Goal: Task Accomplishment & Management: Use online tool/utility

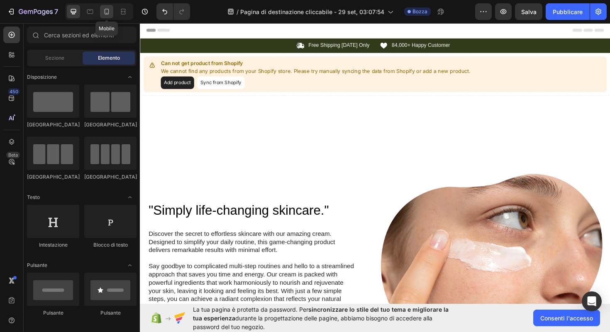
click at [109, 16] on div at bounding box center [106, 11] width 13 height 13
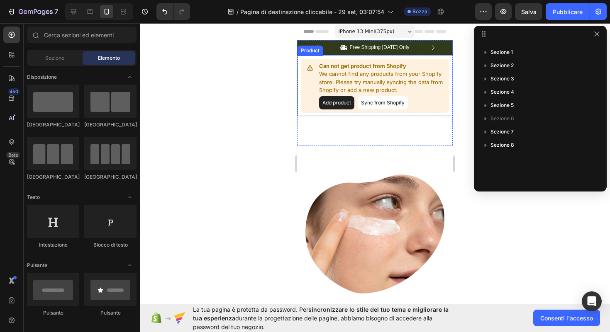
click at [341, 100] on button "Add product" at bounding box center [336, 102] width 35 height 13
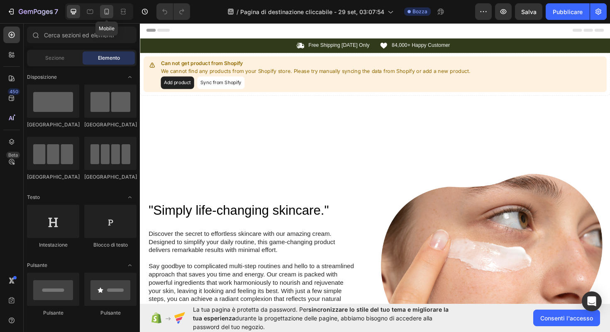
click at [108, 12] on icon at bounding box center [107, 11] width 8 height 8
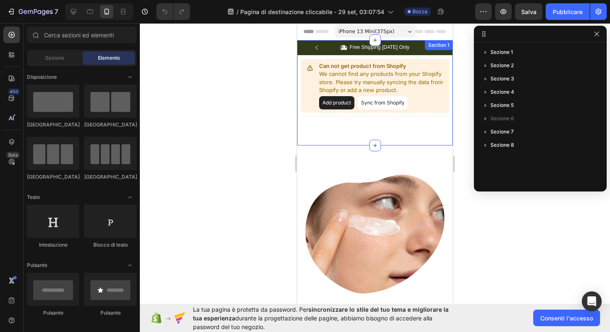
click at [372, 128] on div "Icon Free Shipping [DATE] Only Text Block Row Icon 84,000+ Happy Customer Text …" at bounding box center [375, 92] width 156 height 105
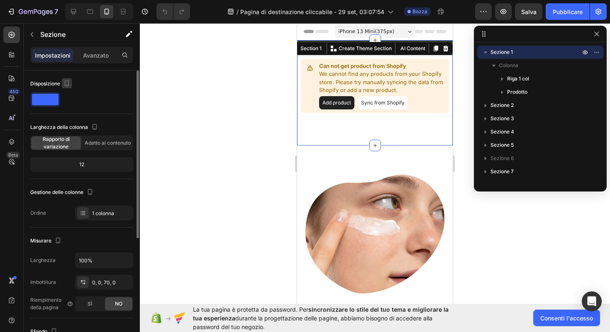
click at [68, 85] on icon "button" at bounding box center [67, 85] width 2 height 1
click at [46, 98] on span at bounding box center [45, 100] width 27 height 12
click at [52, 98] on span at bounding box center [45, 100] width 27 height 12
click at [90, 141] on font "Adatto al contenuto" at bounding box center [108, 143] width 46 height 6
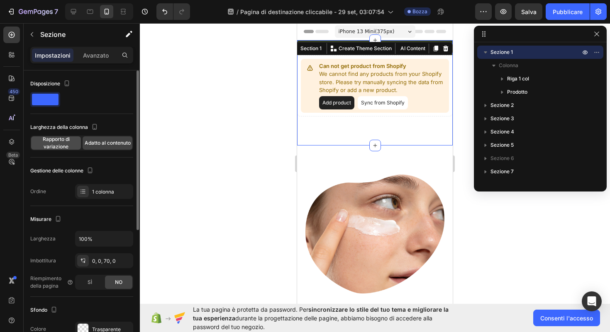
click at [57, 140] on font "Rapporto di variazione" at bounding box center [56, 143] width 27 height 14
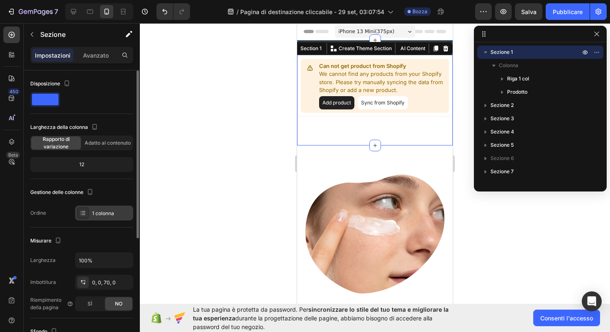
click at [99, 210] on div "1 colonna" at bounding box center [111, 213] width 39 height 7
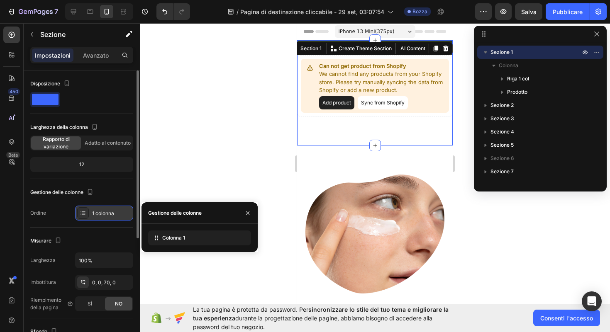
click at [88, 214] on div at bounding box center [83, 214] width 12 height 12
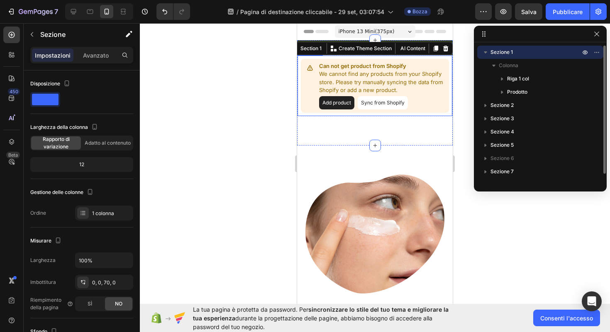
click at [508, 53] on font "Sezione 1" at bounding box center [502, 52] width 22 height 6
click at [524, 81] on font "Riga 1 col" at bounding box center [518, 79] width 22 height 6
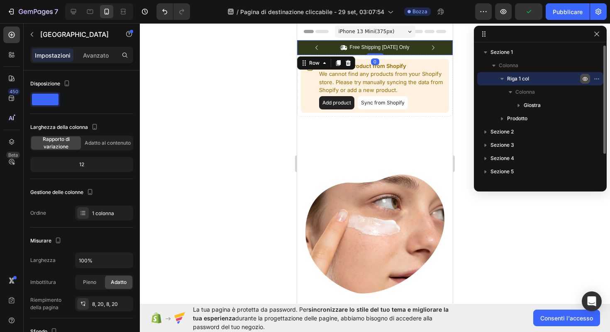
click at [583, 77] on icon "button" at bounding box center [585, 79] width 7 height 7
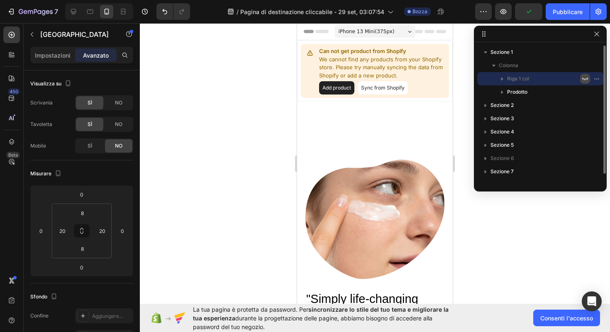
click at [583, 77] on icon "button" at bounding box center [585, 79] width 7 height 7
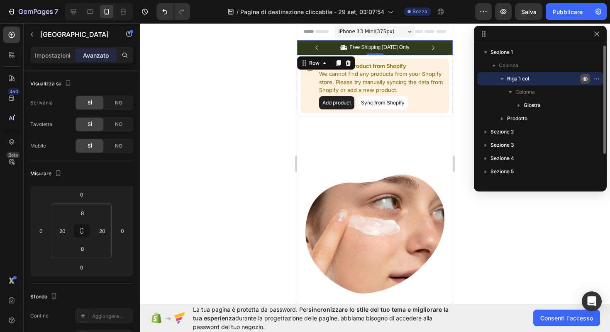
click at [583, 77] on icon "button" at bounding box center [585, 79] width 7 height 7
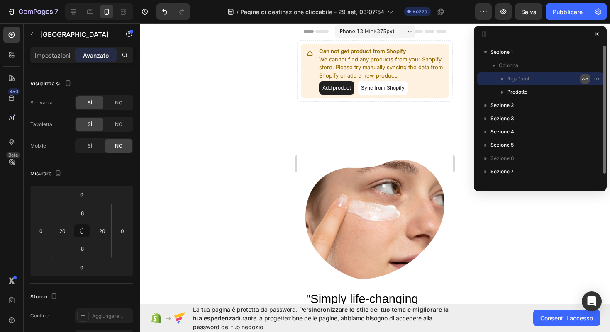
click at [583, 77] on icon "button" at bounding box center [585, 79] width 7 height 7
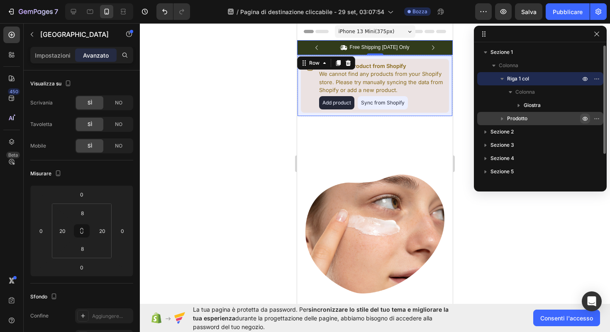
click at [584, 118] on icon "button" at bounding box center [585, 119] width 2 height 2
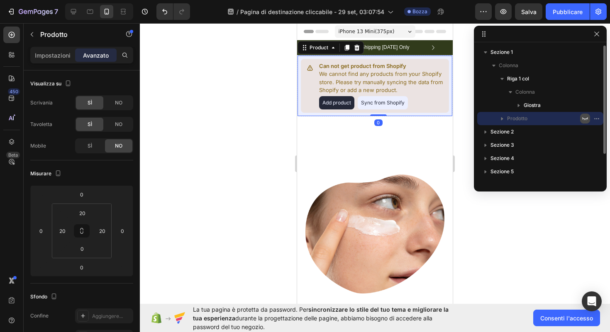
click at [584, 118] on icon "button" at bounding box center [585, 118] width 7 height 7
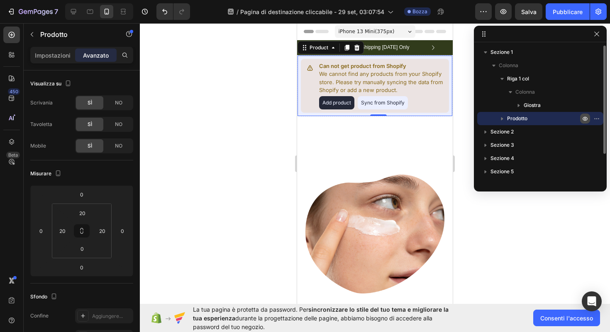
click at [584, 118] on icon "button" at bounding box center [585, 118] width 7 height 7
click at [338, 73] on p "We cannot find any products from your Shopify store. Please try manually syncin…" at bounding box center [382, 82] width 127 height 24
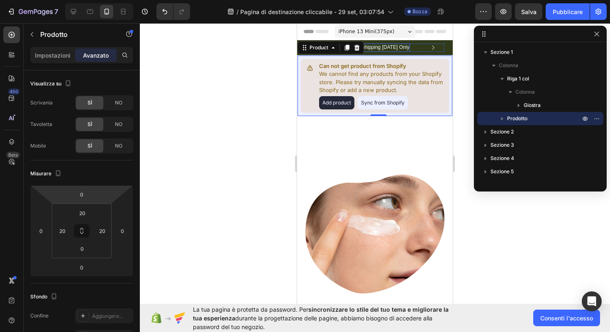
click at [397, 45] on p "Free Shipping [DATE] Only" at bounding box center [380, 47] width 60 height 7
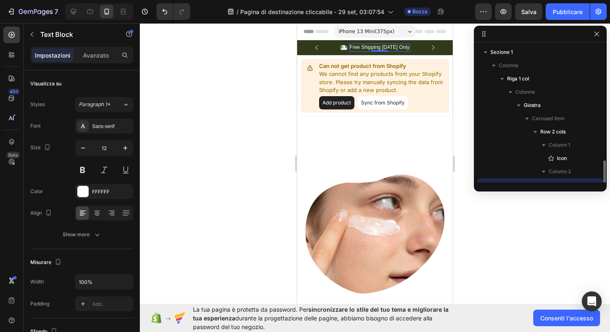
scroll to position [77, 0]
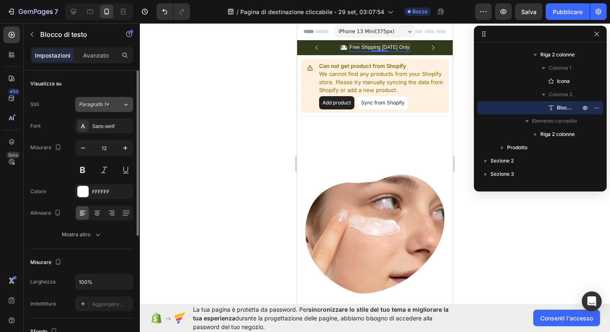
click at [98, 106] on font "Paragrafo 1*" at bounding box center [94, 104] width 30 height 6
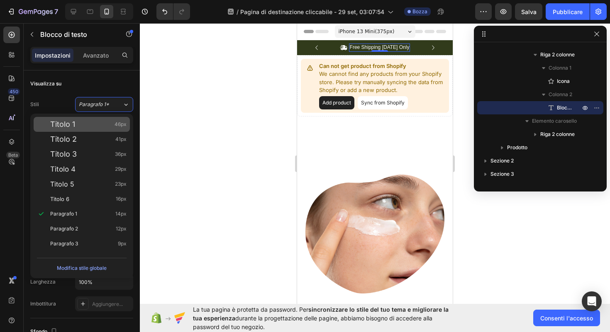
click at [91, 123] on div "Titolo 1 46px" at bounding box center [88, 124] width 76 height 8
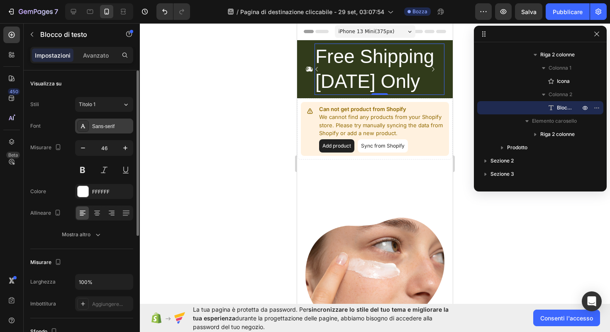
click at [105, 126] on font "Sans-serif" at bounding box center [103, 127] width 22 height 6
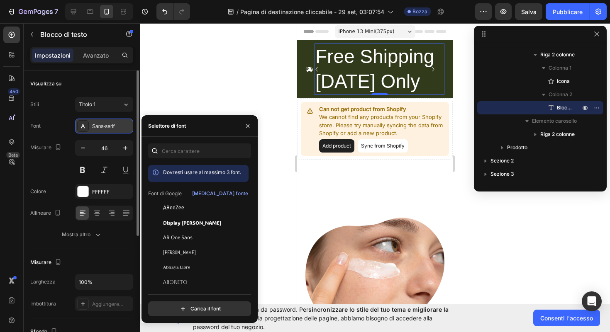
click at [107, 127] on font "Sans-serif" at bounding box center [103, 127] width 22 height 6
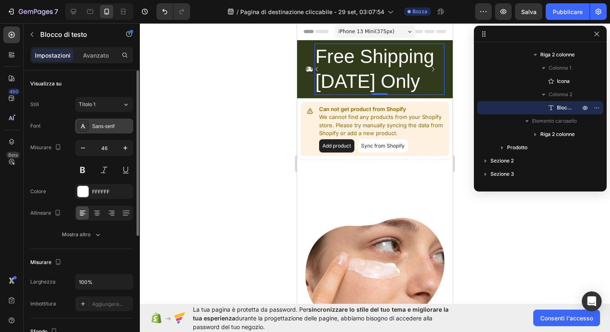
click at [107, 127] on font "Sans-serif" at bounding box center [103, 127] width 22 height 6
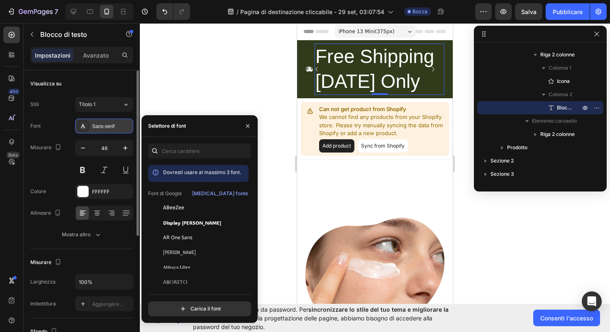
click at [107, 127] on font "Sans-serif" at bounding box center [103, 127] width 22 height 6
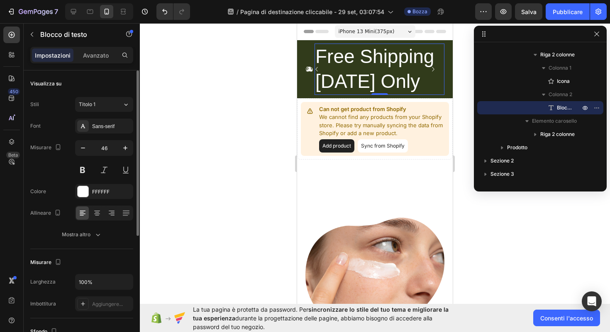
click at [116, 96] on div "Stili Titolo 1 Font Sans-serif Misurare 46 Colore FFFFFF Allineare Mostra altro" at bounding box center [81, 168] width 103 height 147
click at [116, 105] on div "Titolo 1" at bounding box center [101, 104] width 44 height 7
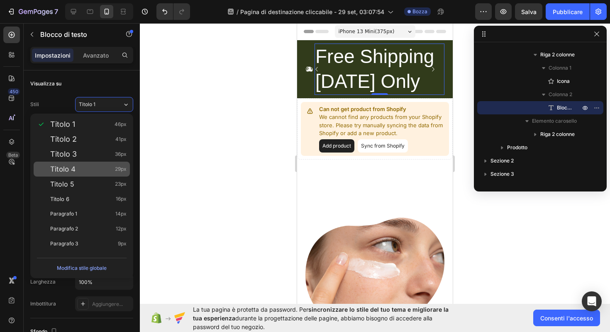
click at [96, 167] on div "Titolo 4 29px" at bounding box center [88, 169] width 76 height 8
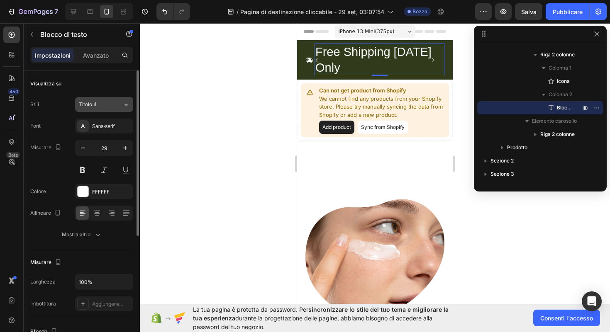
click at [113, 100] on button "Titolo 4" at bounding box center [104, 104] width 58 height 15
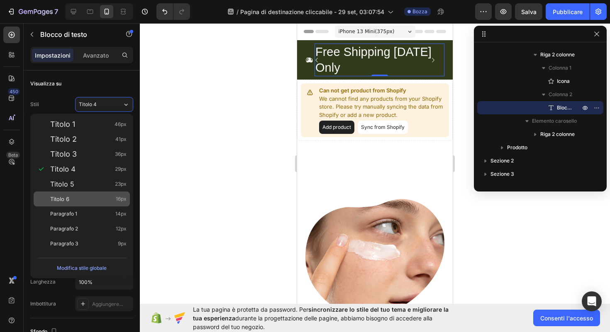
click at [94, 200] on div "Titolo 6 16px" at bounding box center [88, 199] width 76 height 8
type input "16"
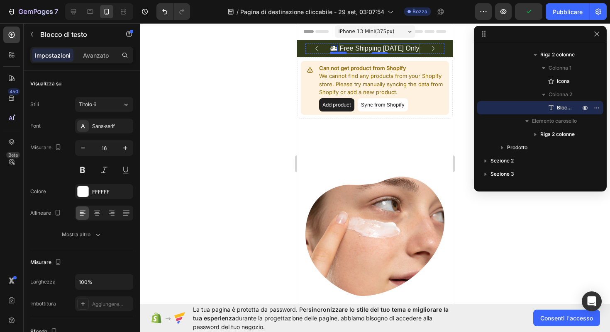
click at [337, 47] on icon at bounding box center [333, 48] width 7 height 7
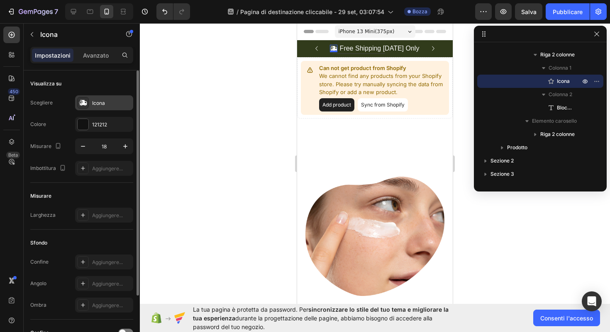
click at [86, 102] on icon at bounding box center [82, 103] width 7 height 6
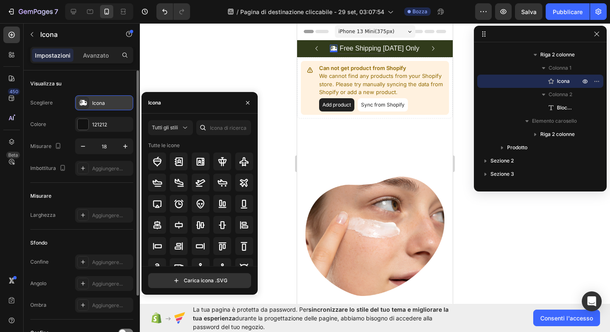
click at [83, 100] on icon at bounding box center [82, 103] width 7 height 6
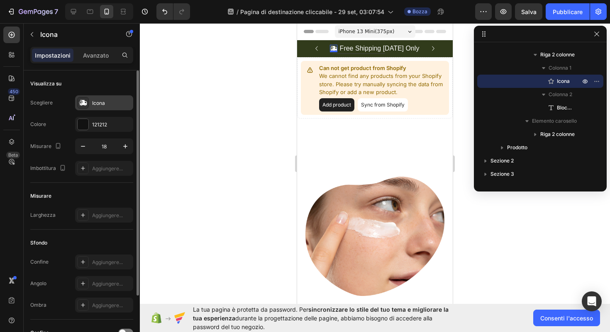
click at [83, 100] on icon at bounding box center [82, 103] width 7 height 6
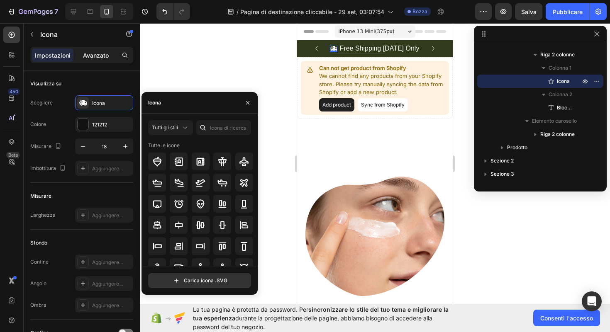
click at [100, 57] on font "Avanzato" at bounding box center [96, 55] width 26 height 7
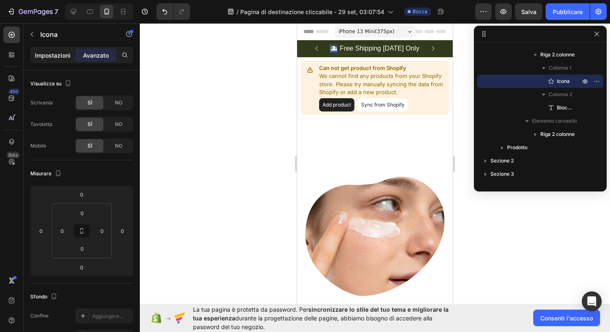
click at [66, 54] on font "Impostazioni" at bounding box center [53, 55] width 36 height 7
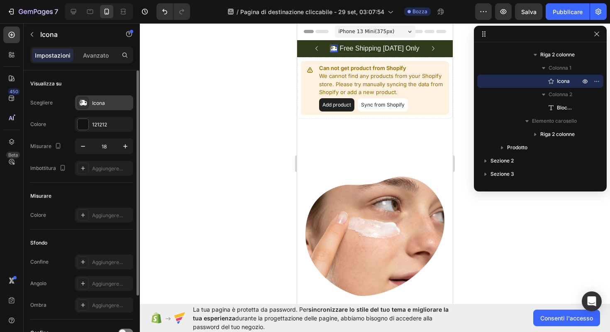
click at [85, 101] on icon at bounding box center [82, 103] width 7 height 6
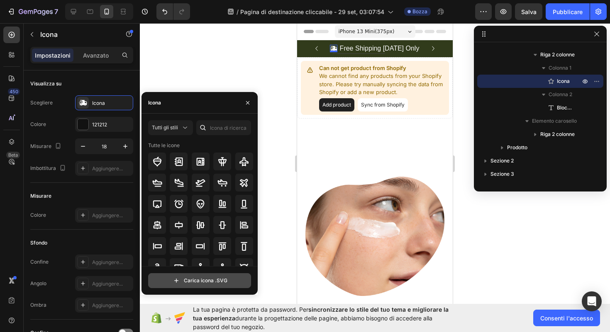
click at [201, 274] on input "file" at bounding box center [200, 281] width 102 height 14
click at [360, 48] on p "Free Shipping [DATE] Only" at bounding box center [380, 48] width 80 height 9
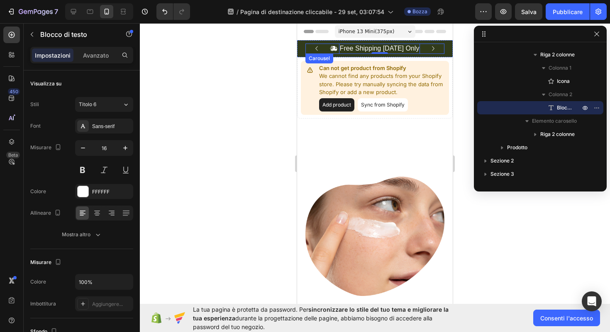
click at [434, 48] on icon "Carousel Next Arrow" at bounding box center [433, 48] width 9 height 9
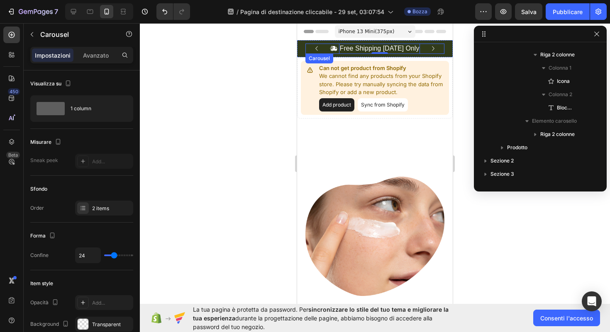
scroll to position [0, 0]
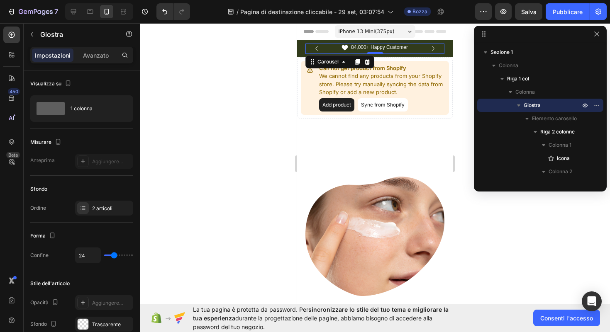
click at [317, 49] on icon "Carousel Back Arrow" at bounding box center [316, 48] width 9 height 9
click at [399, 44] on div "Free Shipping [DATE] Only" at bounding box center [379, 49] width 81 height 10
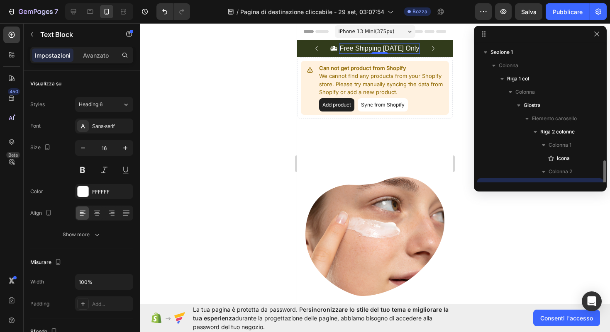
scroll to position [77, 0]
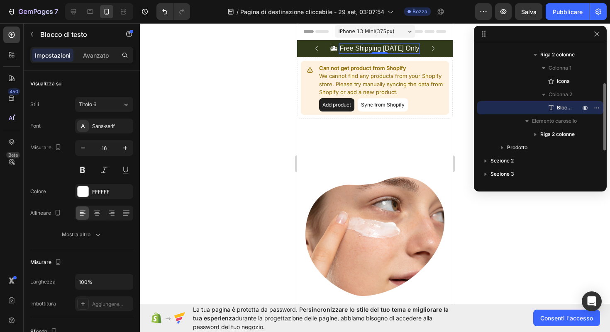
click at [562, 107] on font "Blocco di testo" at bounding box center [574, 108] width 34 height 6
click at [569, 109] on font "Blocco di testo" at bounding box center [574, 108] width 34 height 6
click at [406, 44] on p "Free Shipping [DATE] Only" at bounding box center [380, 48] width 80 height 9
click at [414, 50] on p "Free Shipping [DATE] Only" at bounding box center [380, 48] width 80 height 9
click at [415, 50] on p "Free Shipping [DATE] Only" at bounding box center [380, 48] width 80 height 9
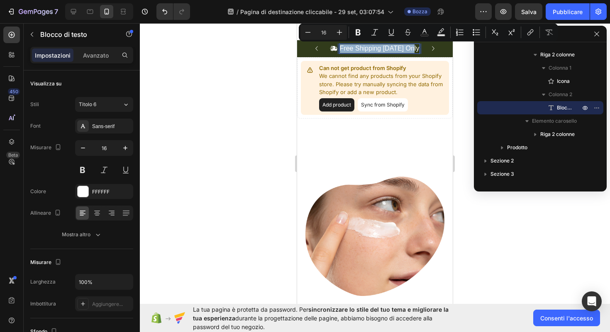
drag, startPoint x: 416, startPoint y: 51, endPoint x: 326, endPoint y: 39, distance: 90.4
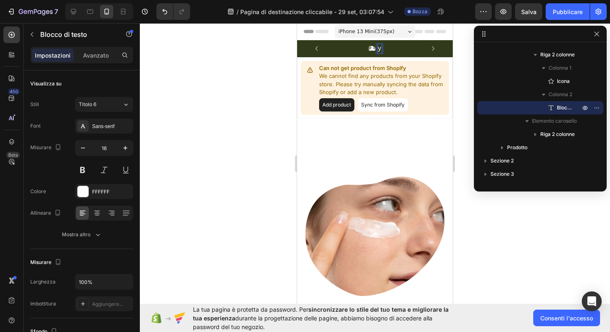
click at [380, 46] on p "y" at bounding box center [379, 48] width 3 height 9
click at [586, 107] on icon "button" at bounding box center [585, 108] width 7 height 7
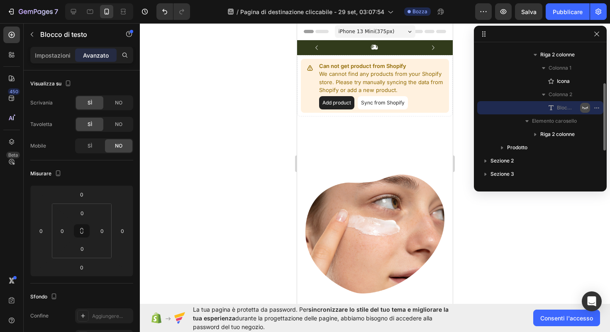
click at [586, 107] on icon "button" at bounding box center [585, 108] width 7 height 7
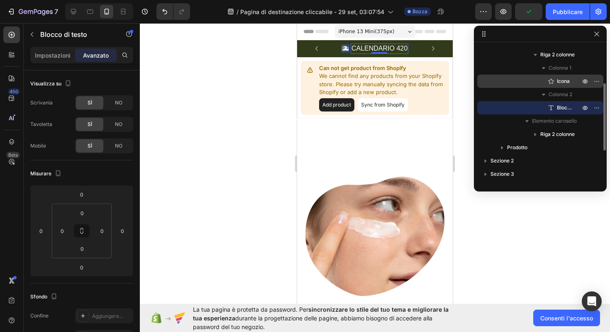
click at [564, 86] on div "Icona" at bounding box center [541, 81] width 120 height 13
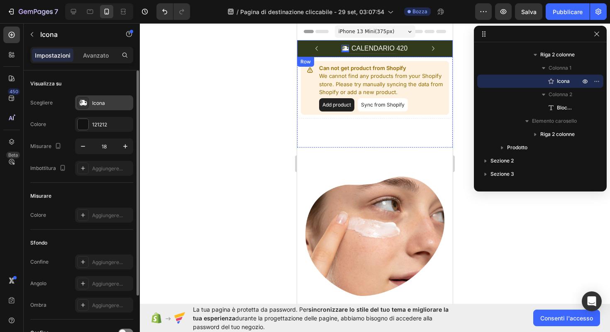
click at [88, 98] on div at bounding box center [83, 103] width 12 height 12
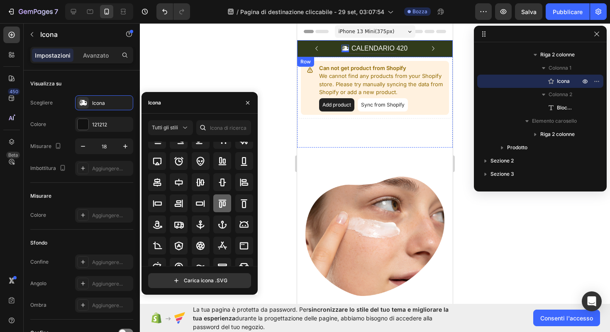
scroll to position [0, 0]
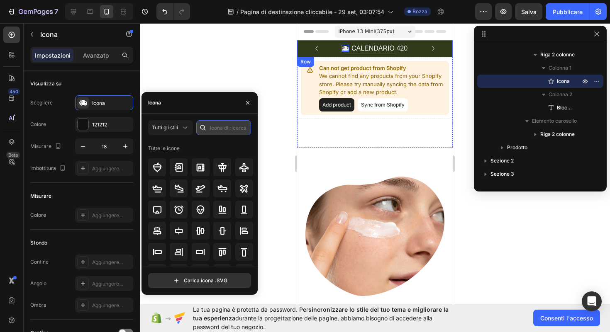
click at [226, 129] on input "text" at bounding box center [223, 127] width 55 height 15
click at [173, 127] on font "Tutti gli stili" at bounding box center [165, 128] width 26 height 6
click at [250, 105] on icon "button" at bounding box center [247, 103] width 7 height 7
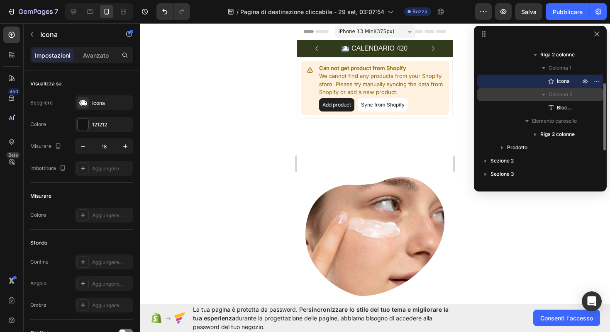
click at [545, 91] on icon "button" at bounding box center [544, 94] width 8 height 8
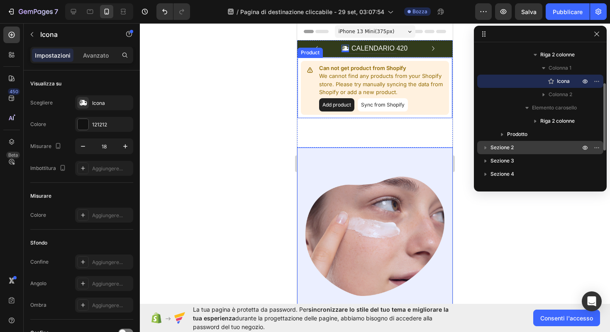
click at [509, 148] on font "Sezione 2" at bounding box center [502, 147] width 23 height 6
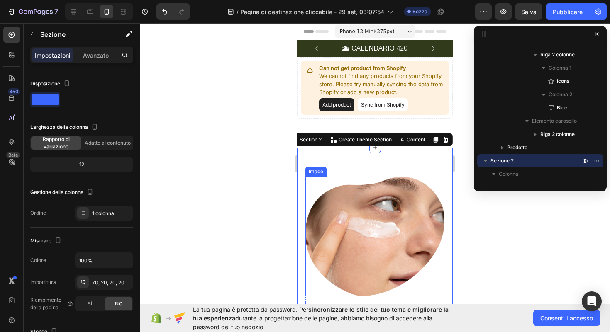
click at [364, 225] on img at bounding box center [375, 237] width 139 height 120
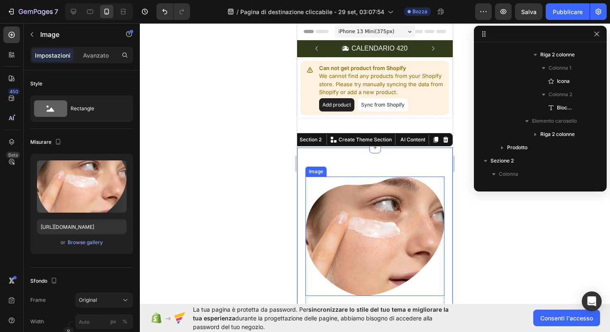
scroll to position [210, 0]
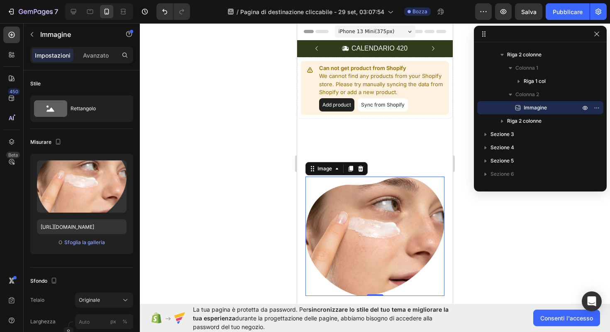
click at [363, 32] on span "iPhone 13 Mini ( 375 px)" at bounding box center [367, 31] width 56 height 8
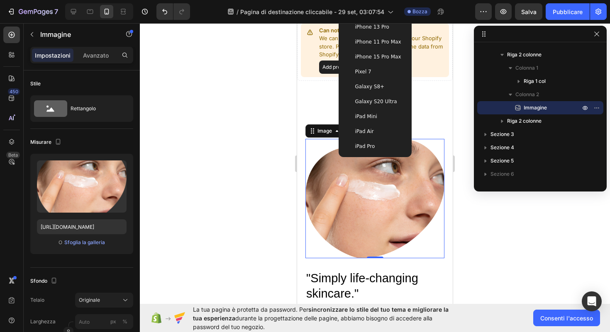
scroll to position [0, 0]
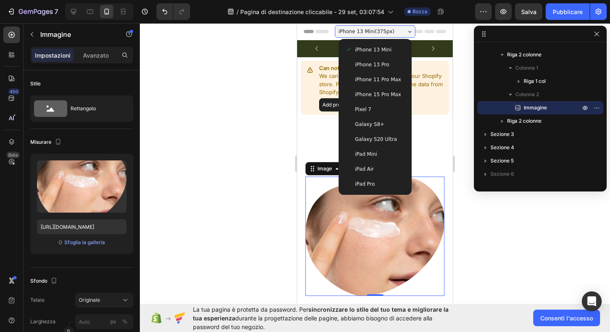
click at [374, 67] on span "iPhone 13 Pro" at bounding box center [372, 65] width 34 height 8
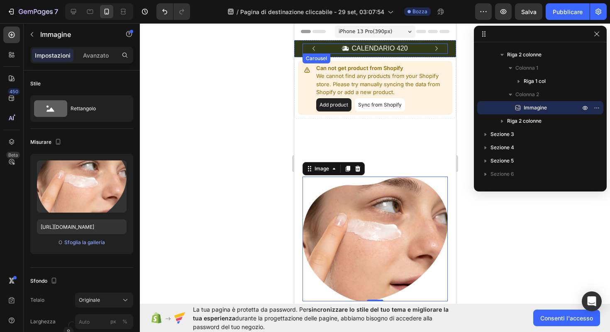
click at [440, 47] on icon "Carousel Next Arrow" at bounding box center [436, 48] width 9 height 9
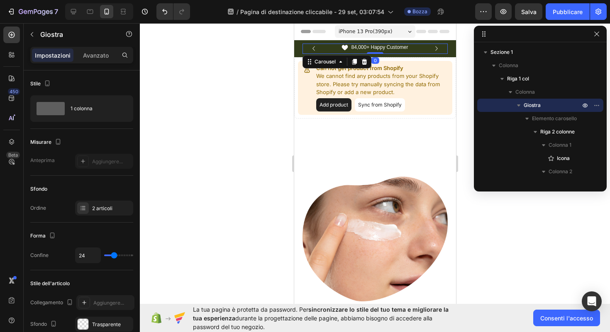
click at [397, 26] on div "iPhone 13 Pro ( 390 px)" at bounding box center [375, 31] width 81 height 12
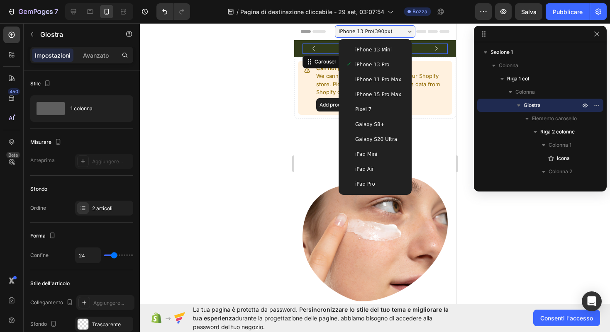
click at [377, 96] on span "iPhone 15 Pro Max" at bounding box center [378, 94] width 46 height 8
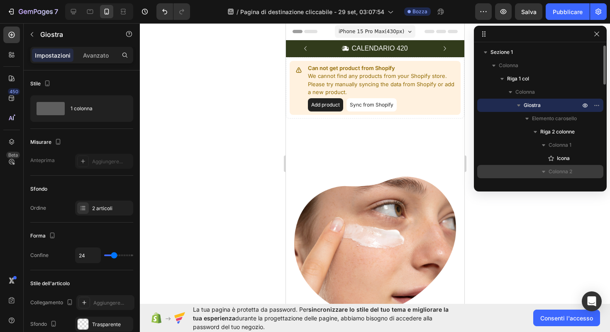
click at [497, 174] on div "Colonna 2" at bounding box center [541, 171] width 120 height 13
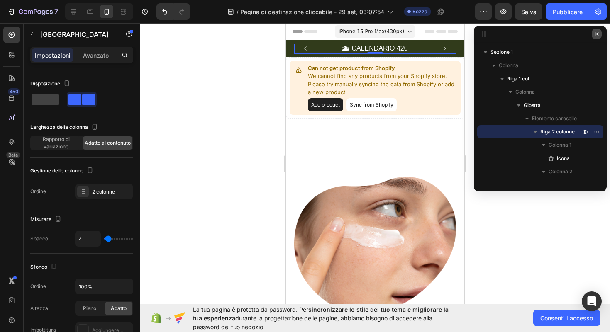
click at [594, 34] on icon "button" at bounding box center [597, 34] width 7 height 7
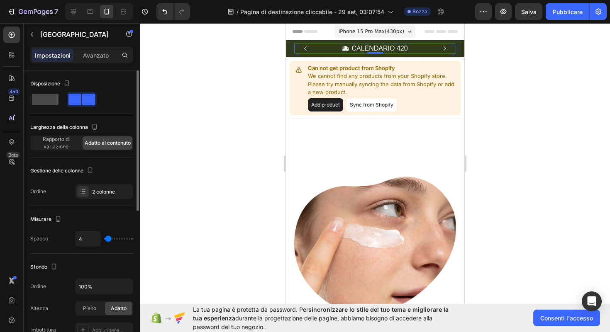
click at [50, 98] on span at bounding box center [45, 100] width 27 height 12
type input "0"
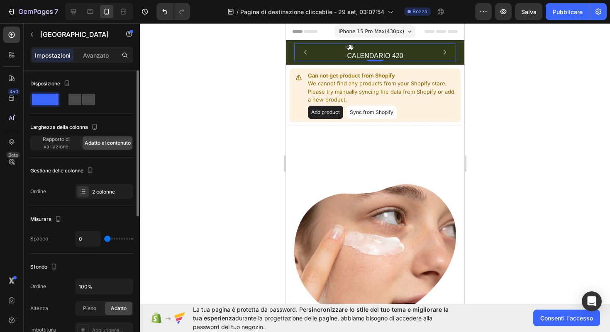
click at [84, 96] on span at bounding box center [88, 100] width 13 height 12
type input "4"
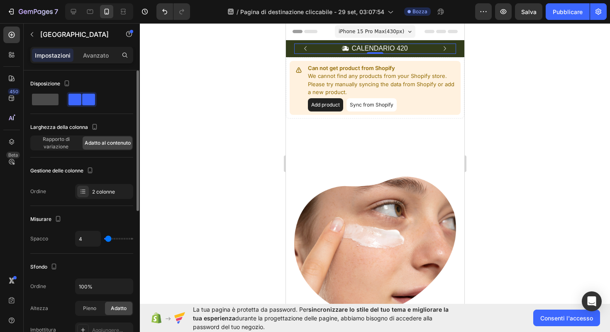
click at [40, 95] on span at bounding box center [45, 100] width 27 height 12
type input "0"
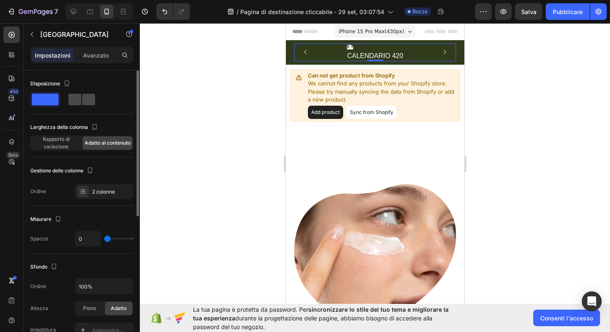
click at [83, 97] on span at bounding box center [88, 100] width 13 height 12
type input "4"
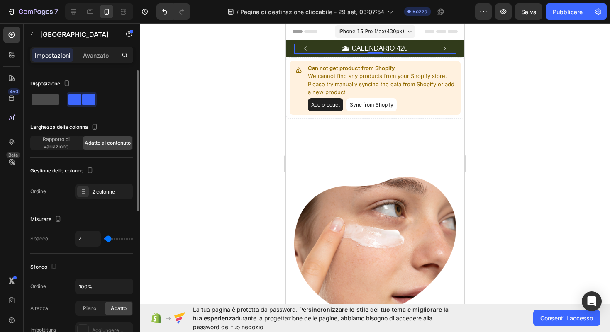
click at [56, 97] on span at bounding box center [45, 100] width 27 height 12
type input "0"
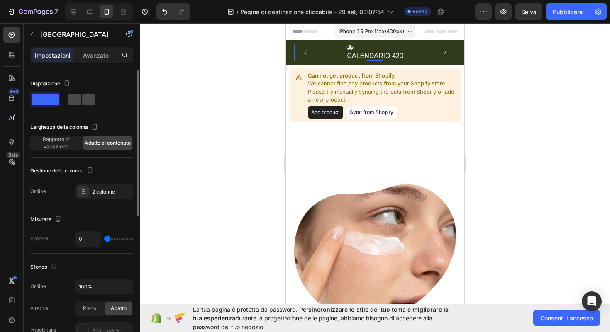
click at [83, 98] on span at bounding box center [88, 100] width 13 height 12
type input "4"
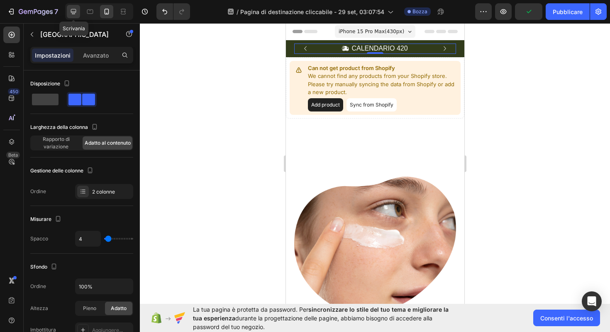
click at [73, 11] on icon at bounding box center [73, 11] width 8 height 8
type input "8"
type input "1200"
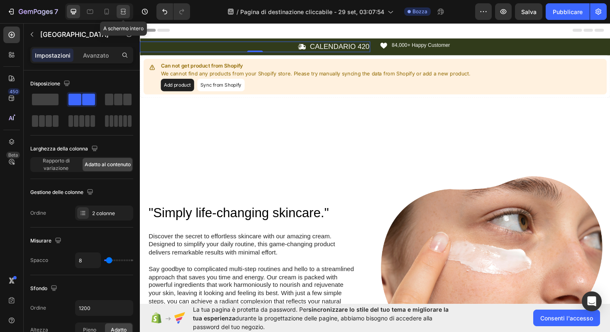
click at [124, 12] on icon at bounding box center [123, 11] width 8 height 8
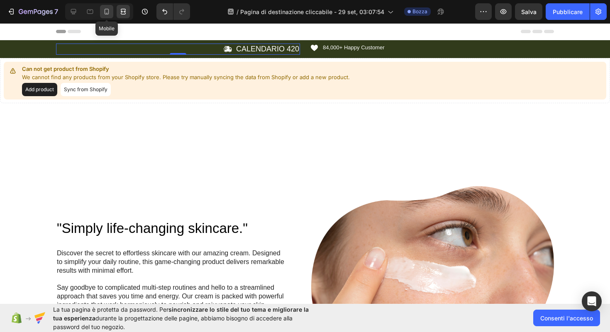
click at [107, 14] on icon at bounding box center [107, 12] width 5 height 6
type input "4"
type input "100%"
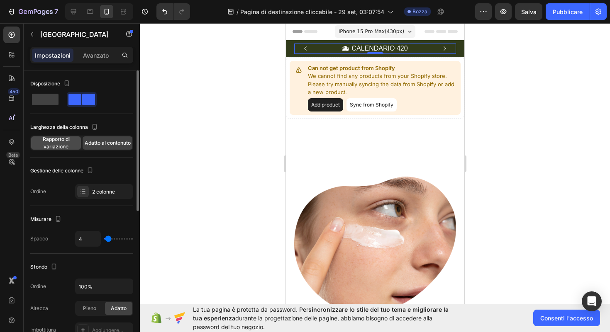
click at [59, 149] on font "Rapporto di variazione" at bounding box center [56, 143] width 27 height 14
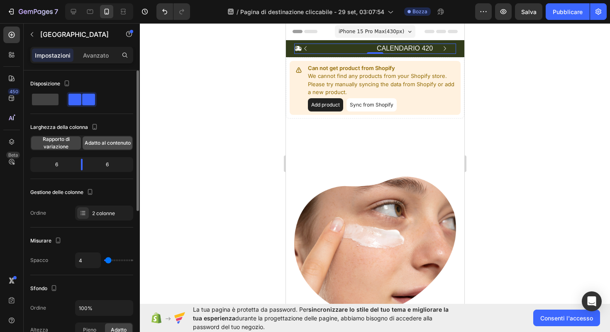
click at [86, 141] on font "Adatto al contenuto" at bounding box center [108, 143] width 46 height 6
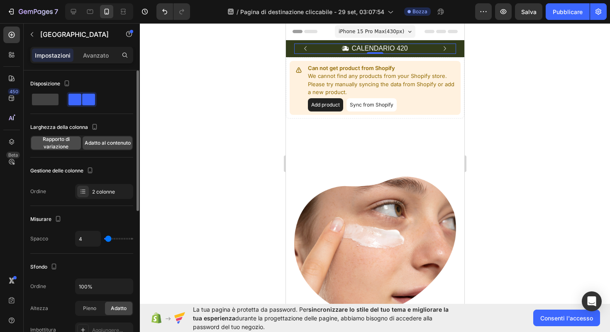
click at [64, 147] on font "Rapporto di variazione" at bounding box center [56, 143] width 27 height 14
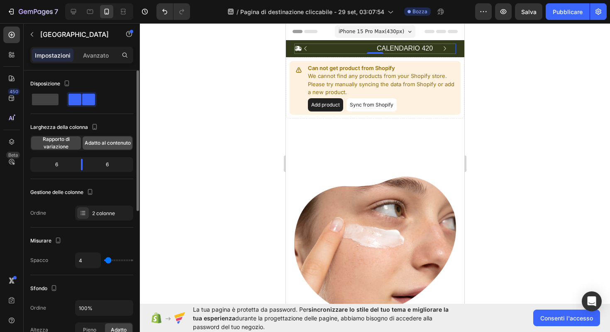
click at [97, 140] on font "Adatto al contenuto" at bounding box center [108, 143] width 46 height 6
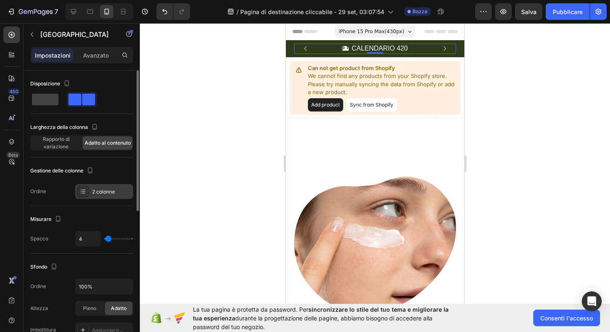
click at [105, 193] on font "2 colonne" at bounding box center [103, 192] width 23 height 6
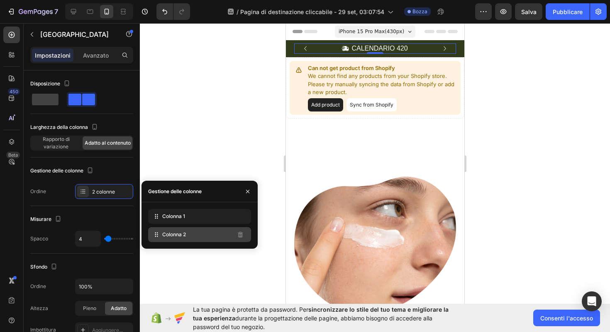
click at [161, 234] on div "Colonna 2" at bounding box center [199, 234] width 103 height 15
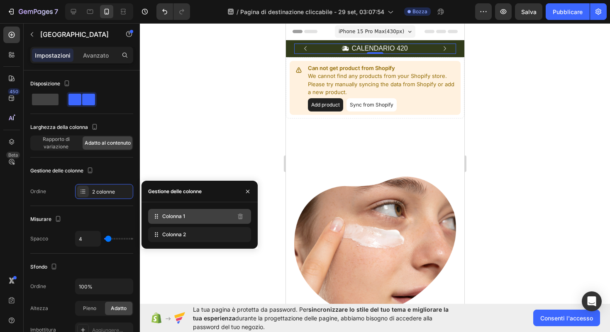
click at [178, 217] on font "Colonna 1" at bounding box center [173, 216] width 23 height 6
click at [247, 189] on icon "button" at bounding box center [247, 191] width 7 height 7
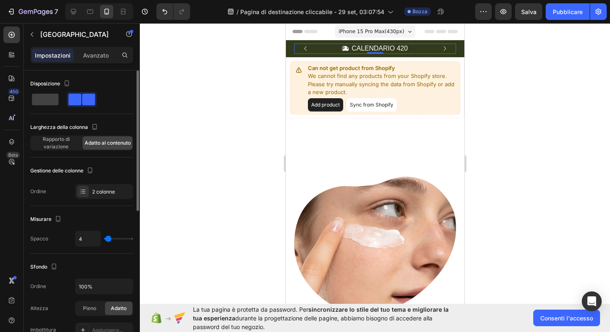
type input "14"
type input "16"
type input "21"
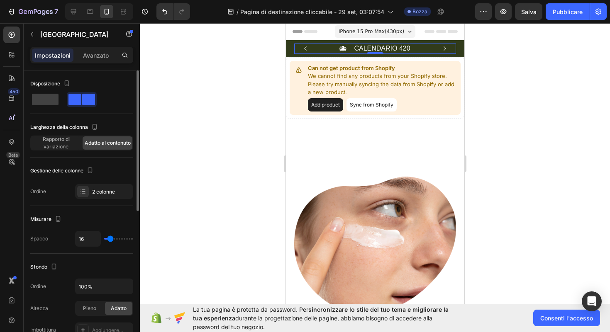
type input "21"
type input "34"
type input "41"
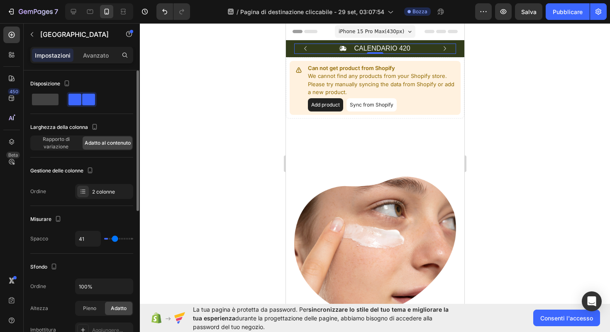
type input "50"
type input "60"
type input "71"
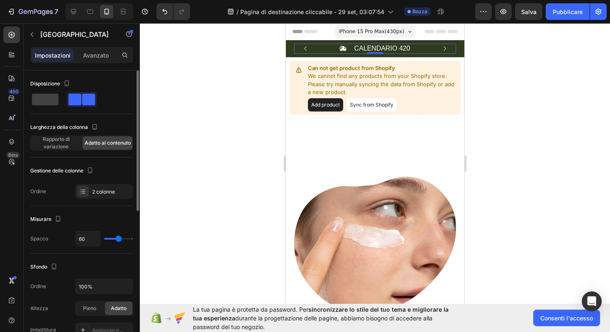
type input "71"
type input "84"
type input "96"
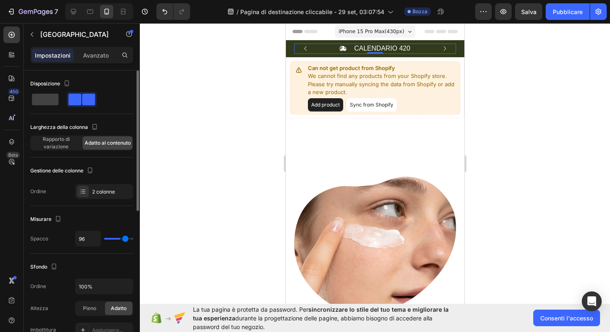
type input "107"
type input "118"
type input "120"
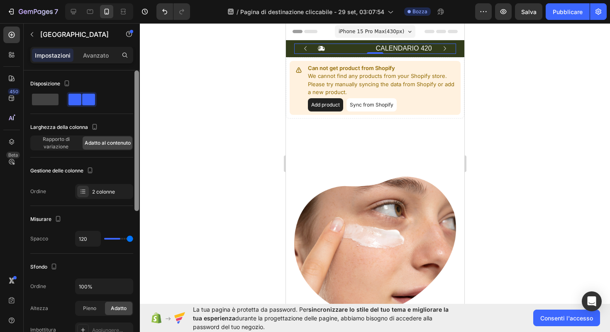
drag, startPoint x: 110, startPoint y: 240, endPoint x: 134, endPoint y: 241, distance: 24.1
type input "120"
click at [133, 240] on input "range" at bounding box center [118, 239] width 29 height 2
type input "118"
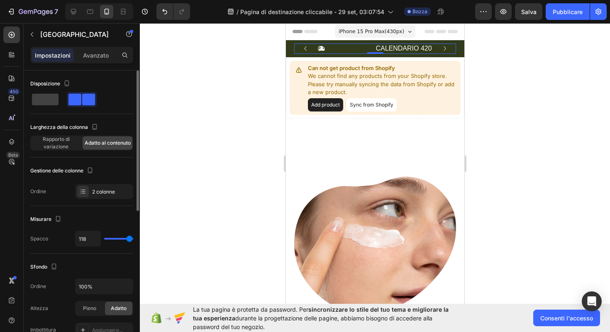
type input "72"
type input "53"
type input "36"
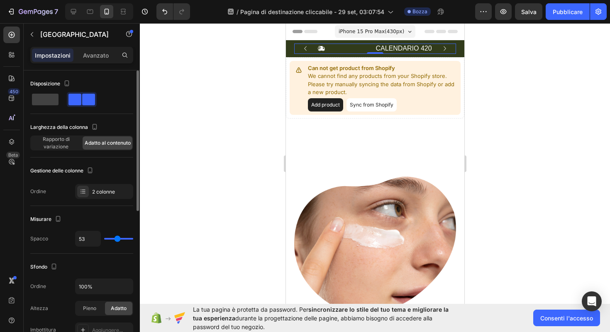
type input "36"
type input "23"
type input "10"
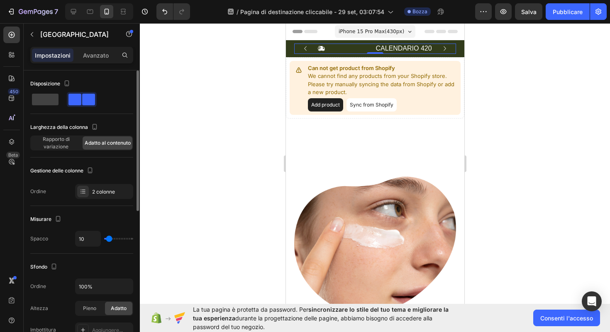
type input "1"
type input "0"
type input "46"
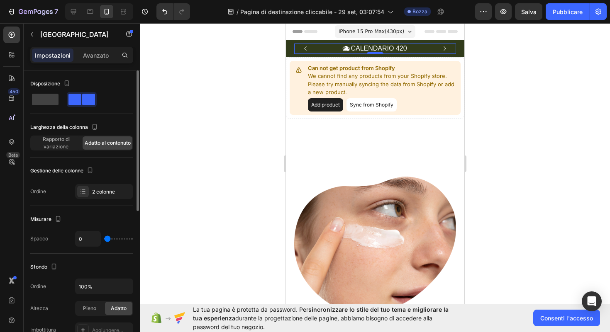
type input "46"
type input "77"
type input "105"
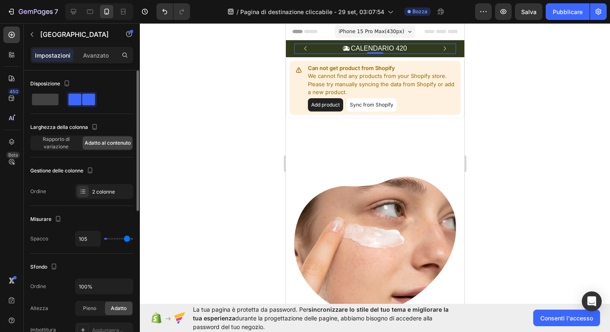
type input "120"
type input "118"
type input "116"
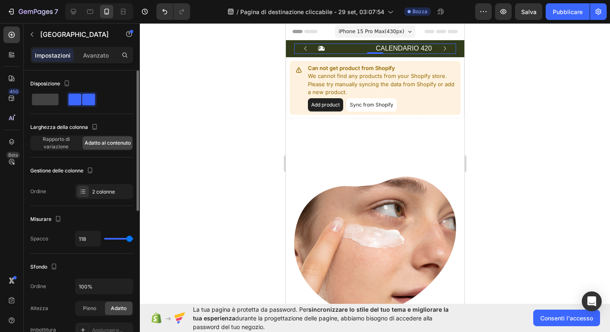
type input "116"
type input "115"
type input "114"
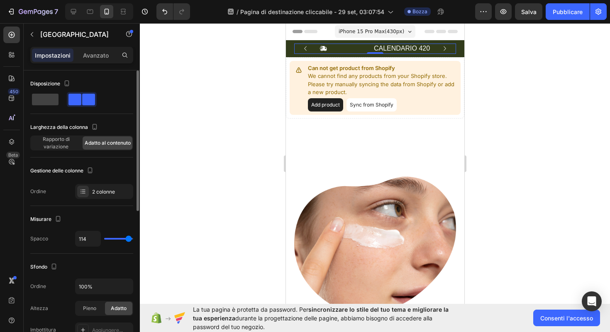
type input "111"
type input "109"
type input "107"
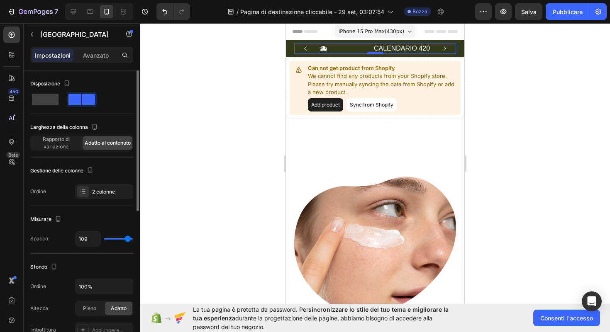
type input "107"
type input "104"
type input "101"
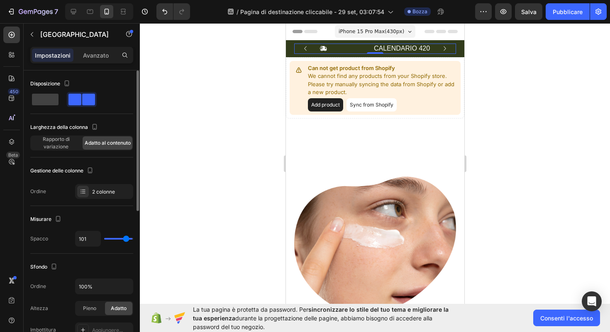
type input "97"
type input "94"
type input "91"
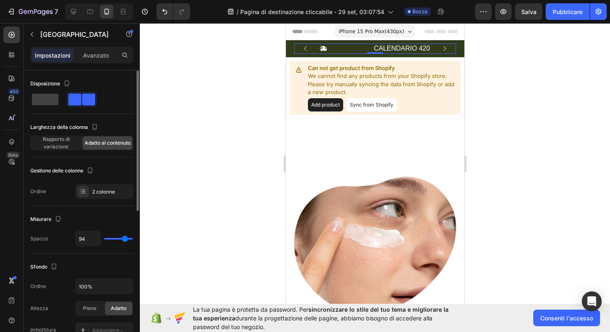
type input "91"
type input "88"
type input "86"
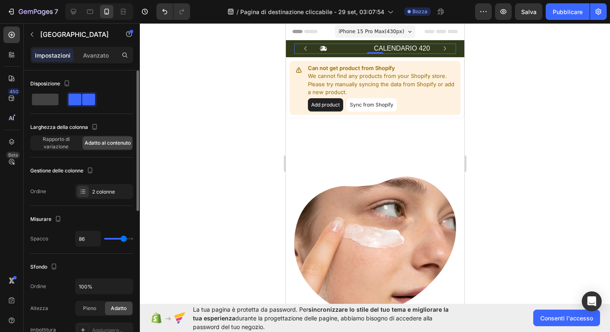
type input "83"
type input "82"
type input "79"
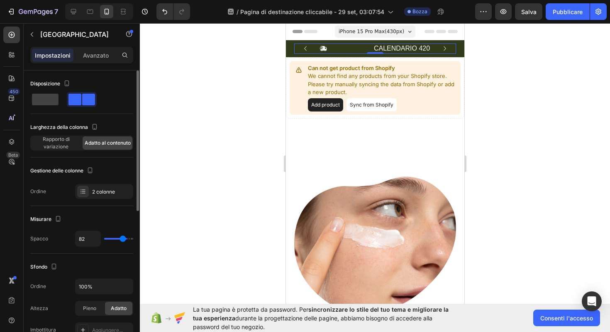
type input "79"
type input "77"
type input "74"
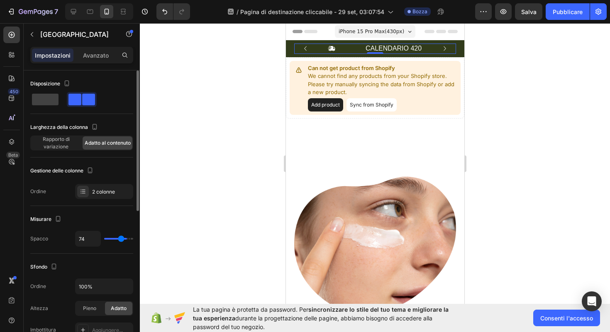
type input "71"
type input "67"
type input "63"
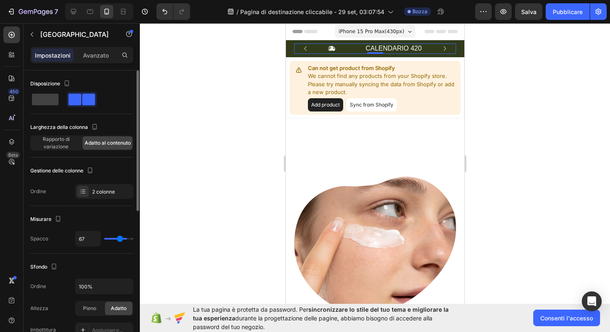
type input "63"
type input "59"
type input "55"
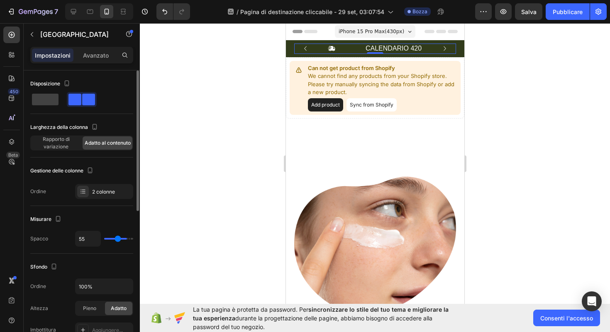
type input "51"
type input "48"
type input "46"
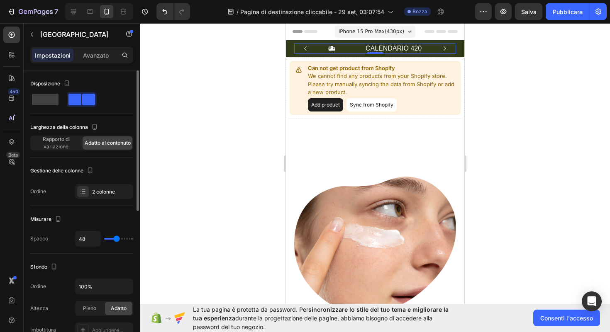
type input "46"
type input "43"
type input "41"
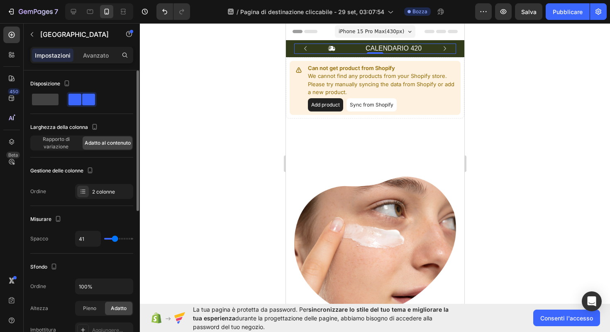
type input "34"
type input "32"
type input "31"
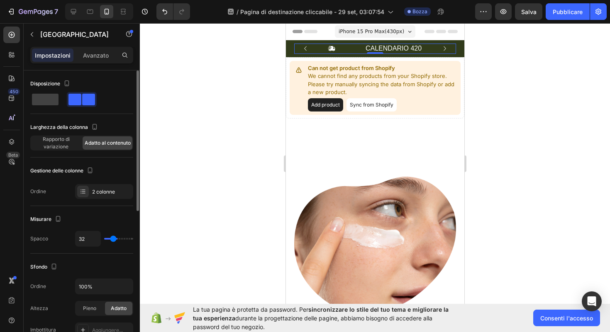
type input "31"
type input "29"
type input "27"
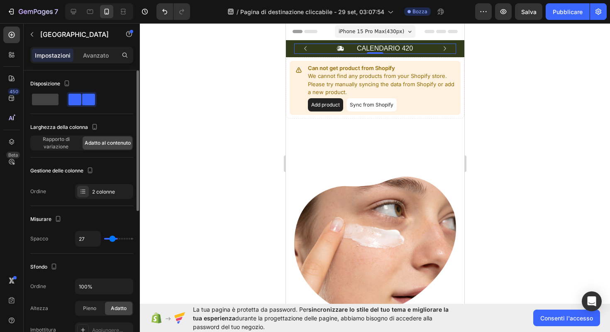
type input "26"
type input "25"
type input "24"
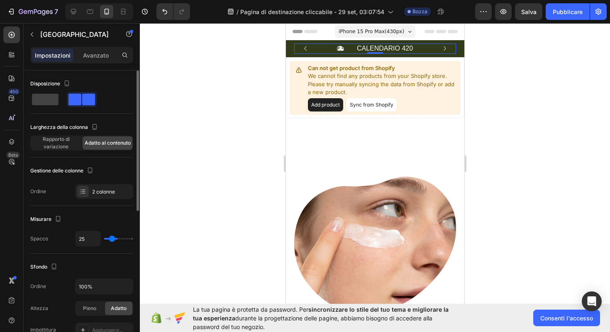
type input "24"
type input "22"
type input "16"
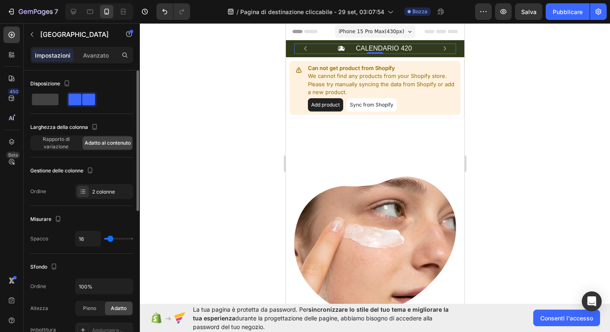
type input "14"
type input "11"
type input "9"
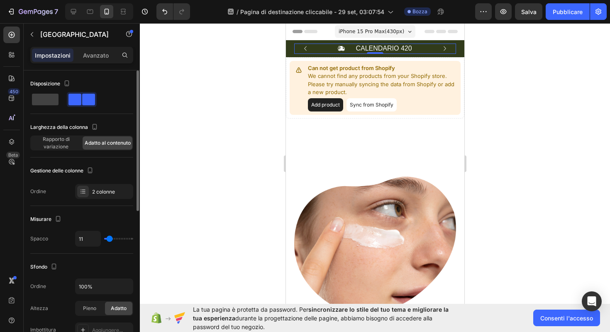
type input "9"
type input "7"
type input "1"
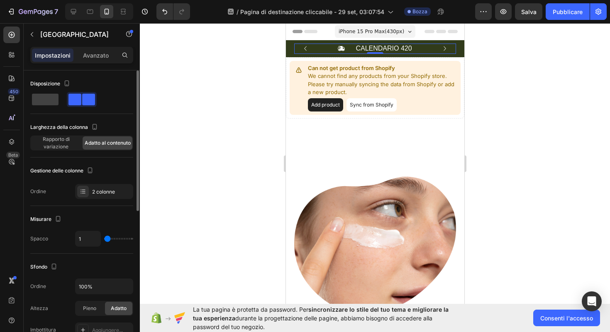
type input "0"
type input "4"
type input "31"
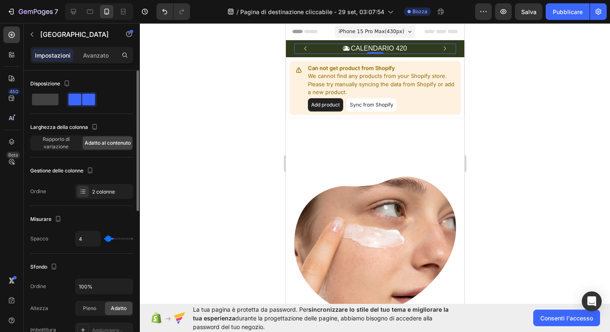
type input "31"
type input "48"
type input "67"
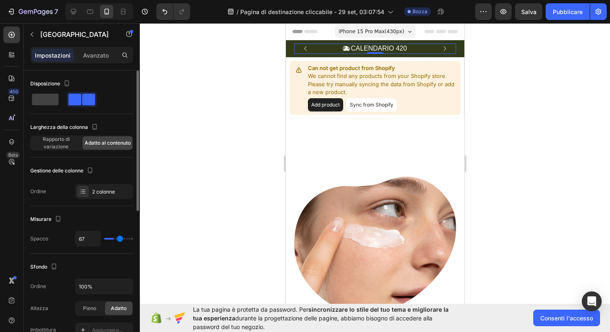
type input "87"
type input "103"
type input "118"
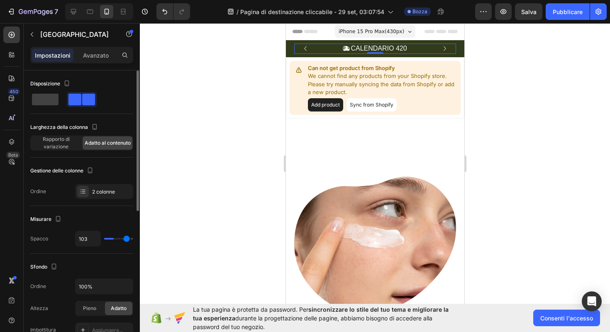
type input "118"
type input "120"
type input "108"
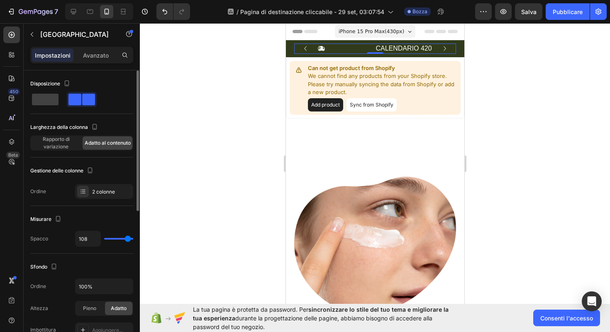
type input "45"
type input "26"
type input "10"
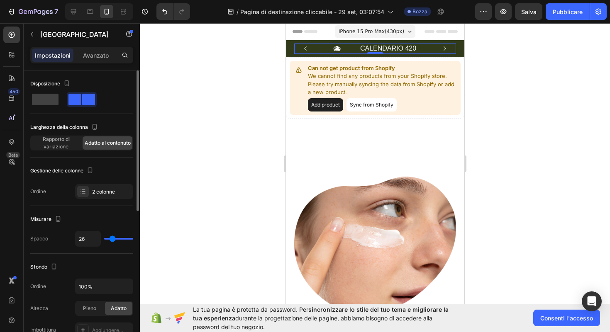
type input "10"
type input "0"
drag, startPoint x: 132, startPoint y: 240, endPoint x: 91, endPoint y: 221, distance: 44.8
type input "0"
click at [104, 238] on input "range" at bounding box center [118, 239] width 29 height 2
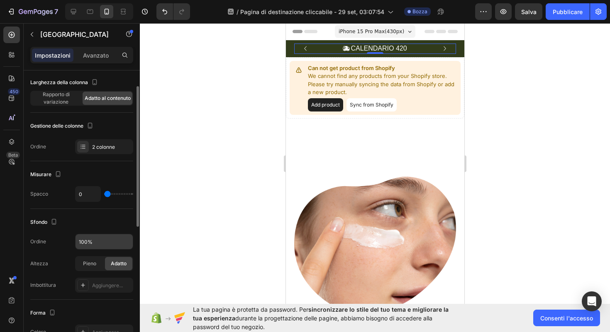
scroll to position [47, 0]
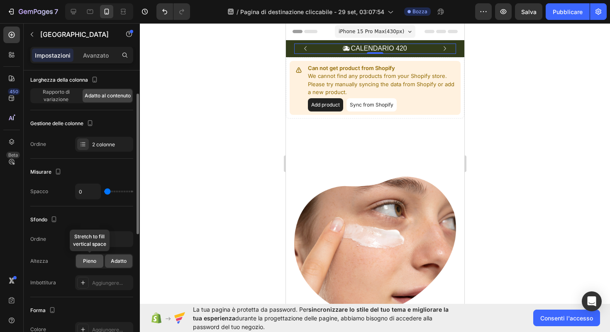
click at [95, 267] on div "Pieno" at bounding box center [89, 261] width 27 height 13
click at [109, 265] on div "Adatto" at bounding box center [118, 261] width 27 height 13
click at [92, 289] on div "Aggiungere..." at bounding box center [104, 283] width 58 height 15
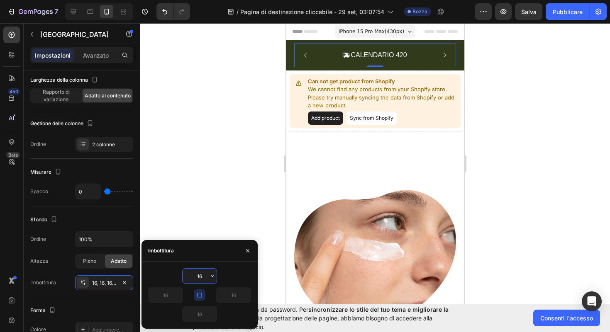
click at [203, 273] on input "16" at bounding box center [200, 276] width 34 height 15
drag, startPoint x: 202, startPoint y: 295, endPoint x: 214, endPoint y: 299, distance: 12.7
click at [215, 300] on div "16 16 16 16" at bounding box center [199, 296] width 103 height 54
click at [196, 169] on div at bounding box center [375, 177] width 470 height 309
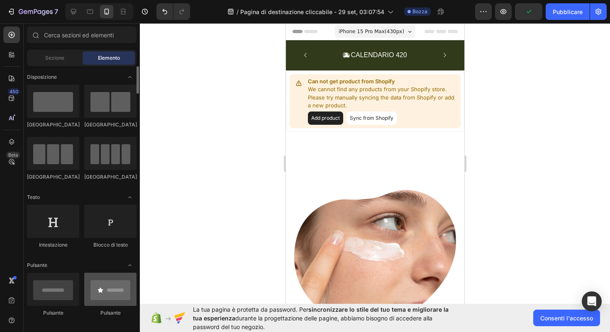
click at [108, 295] on div at bounding box center [110, 289] width 52 height 33
click at [140, 276] on div at bounding box center [375, 177] width 470 height 309
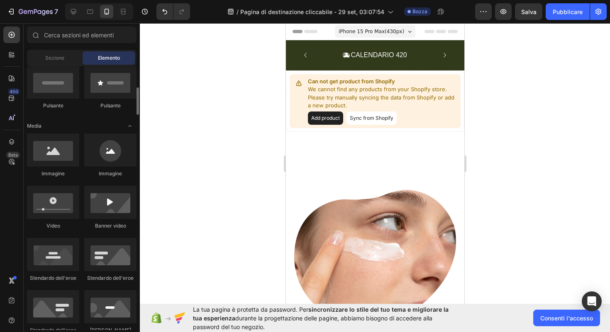
scroll to position [209, 0]
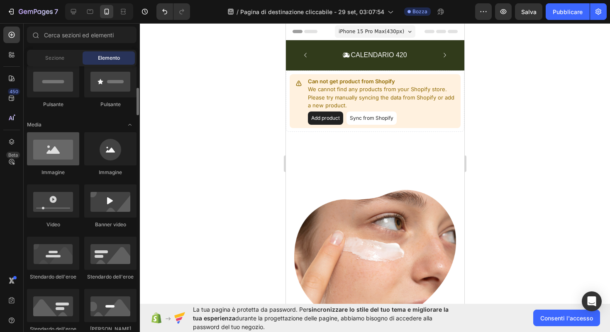
click at [59, 164] on div at bounding box center [53, 148] width 52 height 33
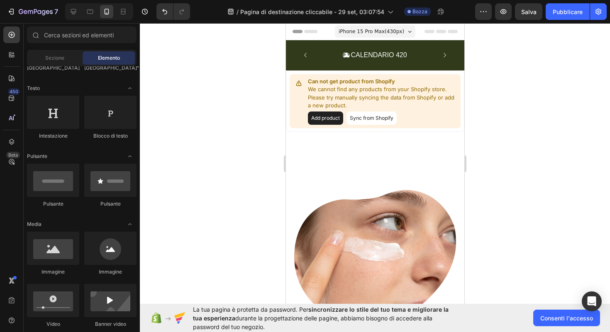
scroll to position [65, 0]
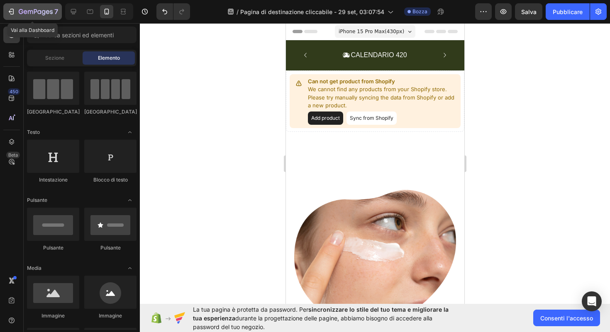
click at [48, 12] on icon "button" at bounding box center [48, 12] width 4 height 4
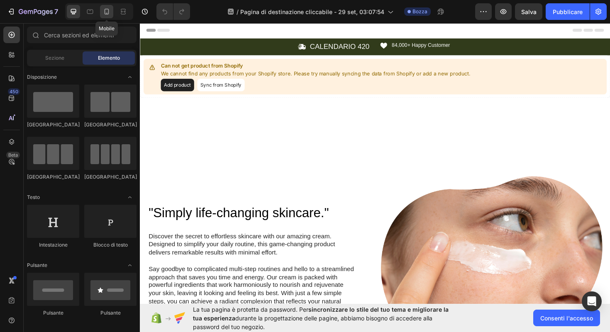
click at [107, 12] on icon at bounding box center [107, 11] width 8 height 8
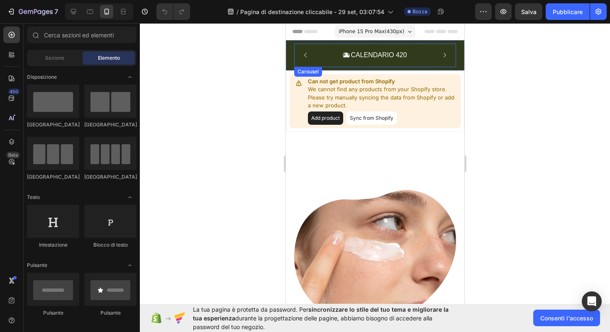
click at [306, 53] on icon "Carousel Back Arrow" at bounding box center [305, 55] width 9 height 9
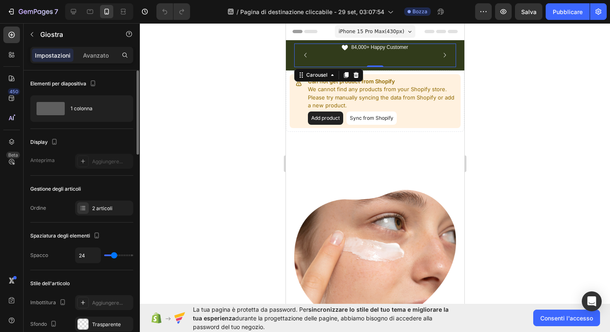
type input "0"
drag, startPoint x: 113, startPoint y: 254, endPoint x: 95, endPoint y: 254, distance: 17.4
type input "0"
click at [104, 255] on input "range" at bounding box center [118, 256] width 29 height 2
click at [166, 13] on icon "Annulla/Ripristina" at bounding box center [165, 11] width 8 height 8
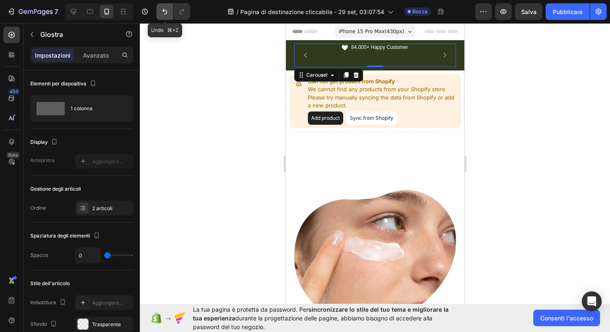
type input "24"
drag, startPoint x: 374, startPoint y: 66, endPoint x: 372, endPoint y: 42, distance: 24.2
click at [373, 42] on div "Icon CALENDARIO 420 Text Block Row Icon 84,000+ Happy Customer Text Block Row C…" at bounding box center [375, 55] width 178 height 30
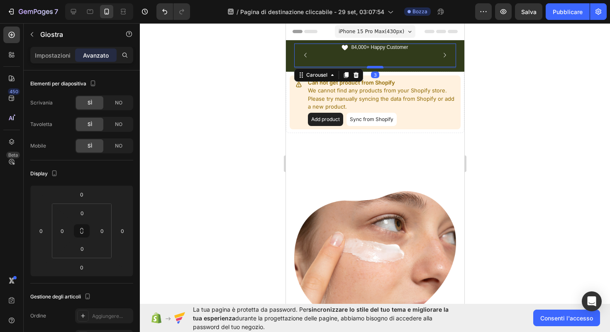
click at [373, 68] on div at bounding box center [375, 67] width 17 height 2
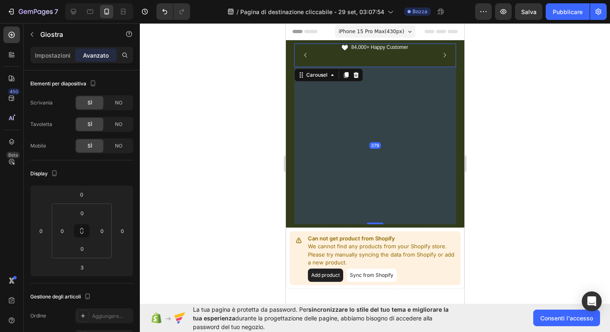
drag, startPoint x: 373, startPoint y: 68, endPoint x: 356, endPoint y: 223, distance: 156.2
click at [356, 67] on div "379" at bounding box center [375, 67] width 162 height 0
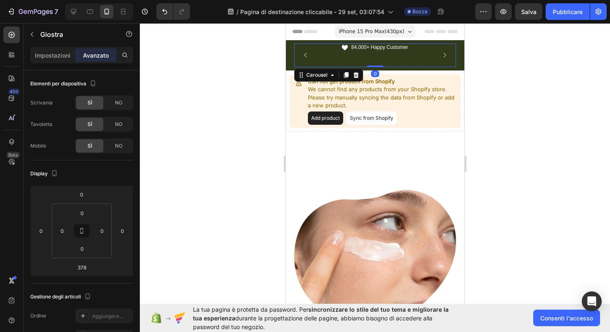
drag, startPoint x: 375, startPoint y: 222, endPoint x: 331, endPoint y: -17, distance: 243.9
type input "0"
drag, startPoint x: 83, startPoint y: 231, endPoint x: 84, endPoint y: 199, distance: 32.0
click at [84, 199] on div "0 0 0 0 0 0 0 0" at bounding box center [81, 231] width 103 height 91
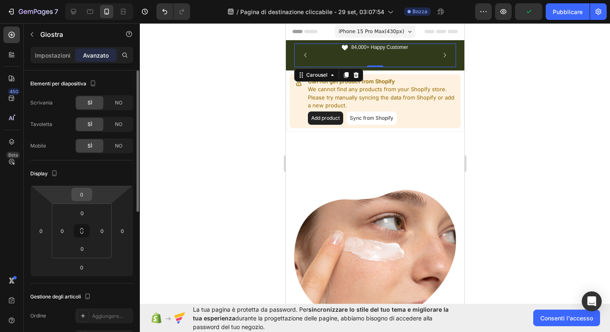
click at [84, 199] on input "0" at bounding box center [81, 194] width 17 height 12
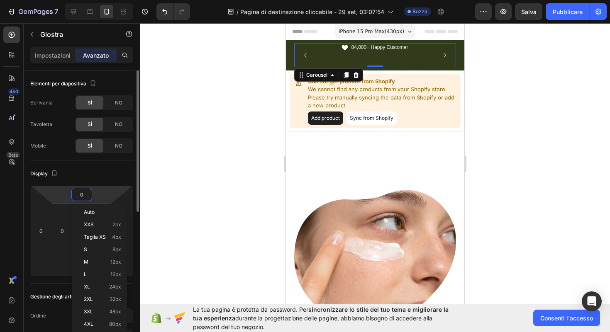
click at [76, 191] on input "0" at bounding box center [81, 194] width 17 height 12
click at [110, 236] on p "Taglia XS 4px" at bounding box center [102, 238] width 37 height 6
type input "4"
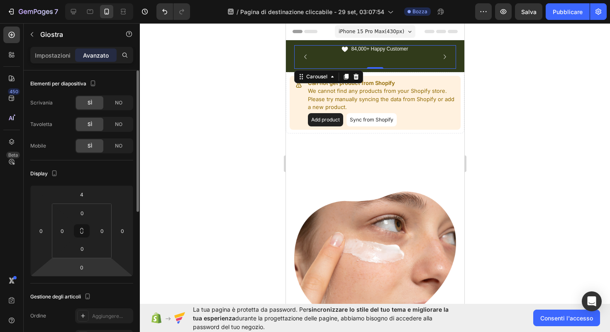
click at [78, 280] on div "Display 4 0 0 0 0 0 0 0" at bounding box center [81, 222] width 103 height 123
click at [86, 266] on input "0" at bounding box center [81, 268] width 17 height 12
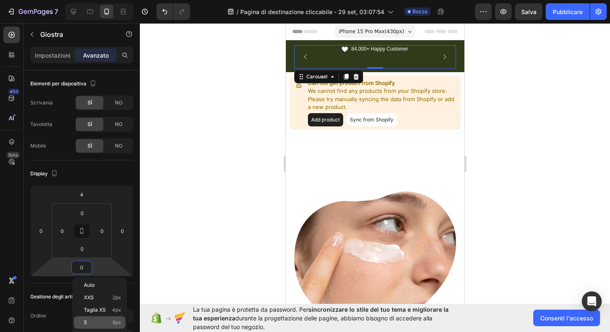
click at [101, 322] on p "S 8px" at bounding box center [102, 323] width 37 height 6
type input "8"
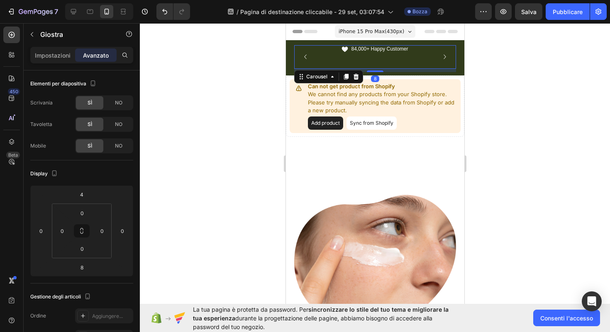
click at [101, 322] on div "Aggiungere..." at bounding box center [104, 316] width 58 height 15
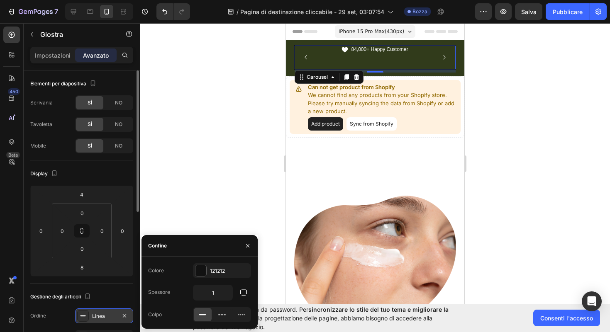
click at [109, 317] on div "Linea" at bounding box center [104, 316] width 24 height 7
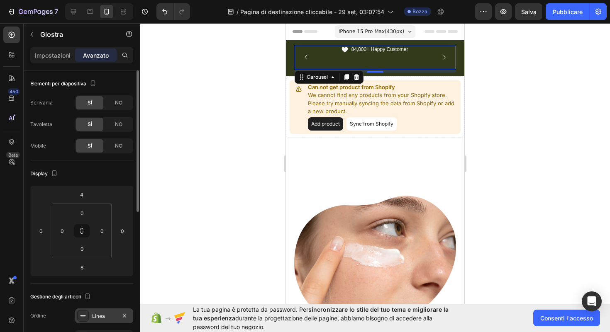
click at [85, 314] on icon at bounding box center [83, 316] width 7 height 7
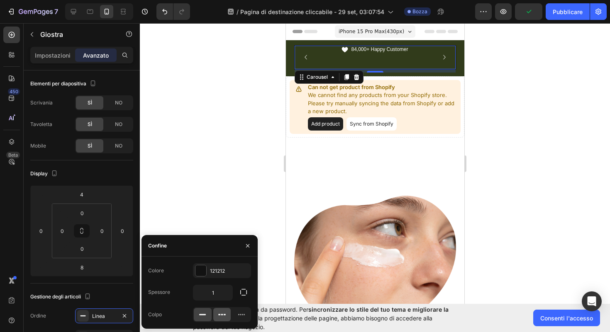
click at [227, 320] on div at bounding box center [222, 314] width 18 height 13
click at [244, 317] on icon at bounding box center [241, 315] width 8 height 8
click at [224, 183] on div at bounding box center [375, 177] width 470 height 309
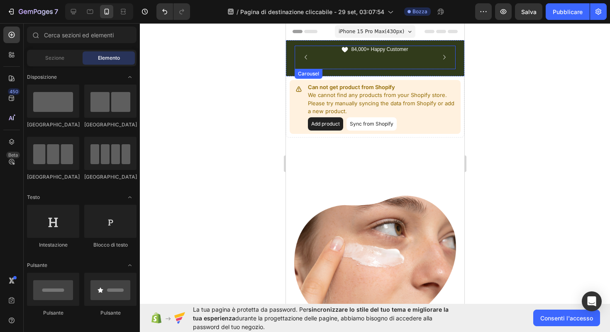
click at [340, 56] on div "Icon 84,000+ Happy Customer Text Block Row" at bounding box center [374, 58] width 161 height 24
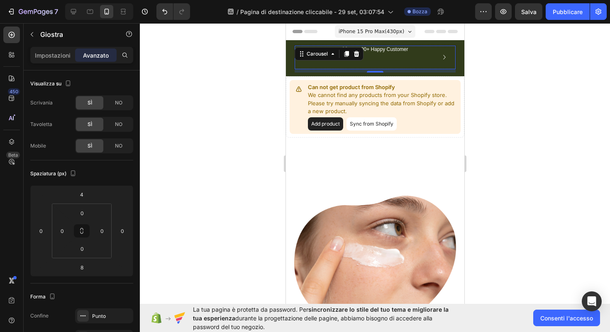
click at [372, 69] on div "8" at bounding box center [374, 70] width 161 height 3
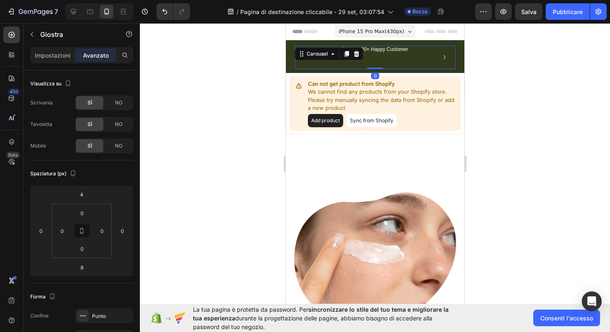
drag, startPoint x: 369, startPoint y: 70, endPoint x: 371, endPoint y: 44, distance: 25.4
click at [371, 44] on div "Icon CALENDARIO 420 Text Block Row Icon 84,000+ Happy Customer Text Block Row C…" at bounding box center [375, 57] width 162 height 26
type input "0"
click at [108, 105] on div "NO" at bounding box center [118, 102] width 27 height 13
click at [97, 104] on div "SÌ" at bounding box center [89, 102] width 27 height 13
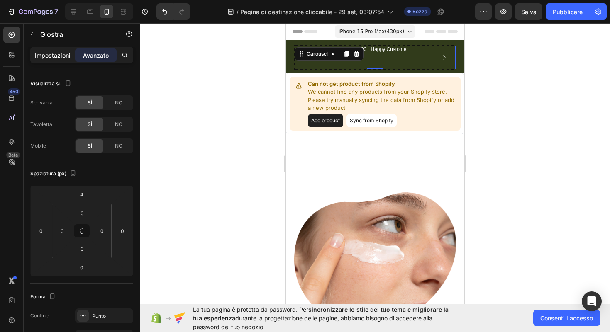
click at [59, 56] on font "Impostazioni" at bounding box center [53, 55] width 36 height 7
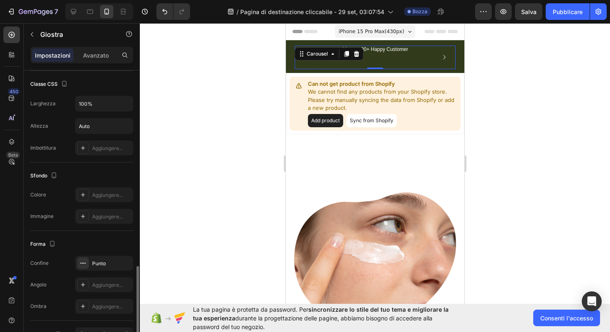
scroll to position [679, 0]
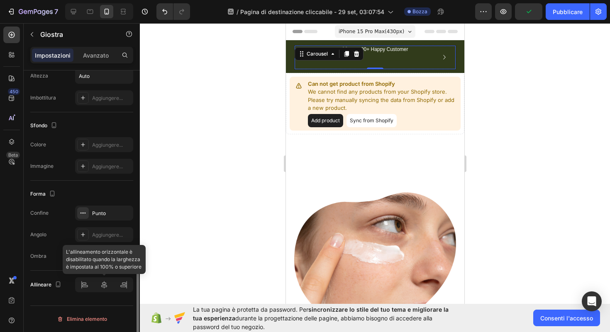
click at [82, 286] on div at bounding box center [104, 285] width 58 height 15
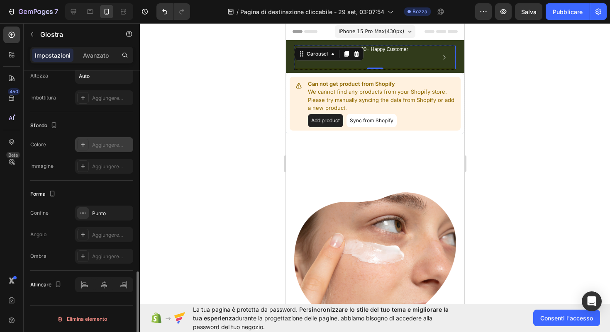
click at [105, 143] on font "Aggiungere..." at bounding box center [107, 145] width 31 height 6
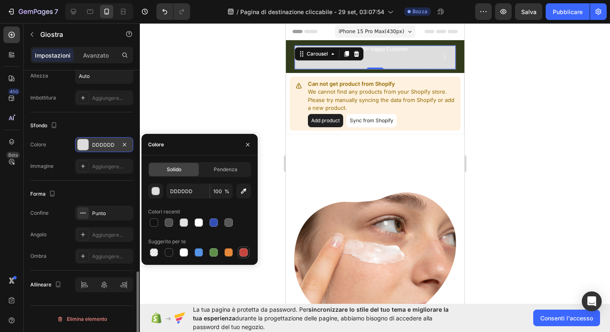
click at [240, 250] on div at bounding box center [244, 253] width 8 height 8
type input "C5453F"
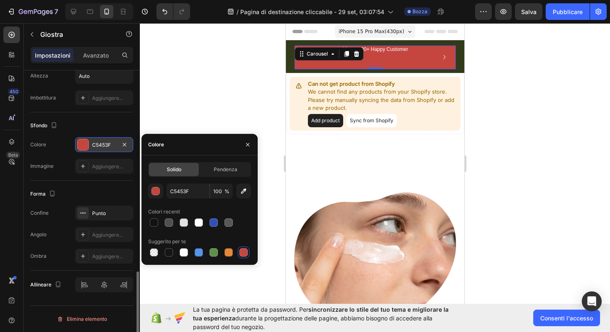
click at [207, 90] on div at bounding box center [375, 177] width 470 height 309
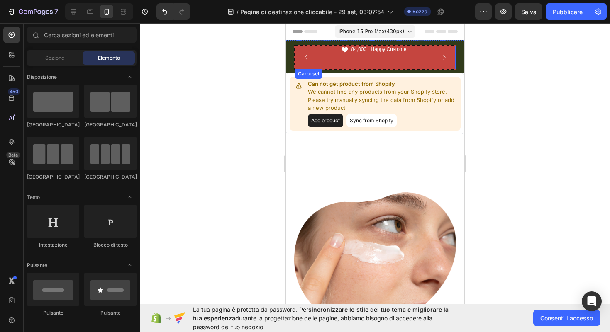
click at [303, 58] on icon "Carousel Back Arrow" at bounding box center [305, 57] width 9 height 9
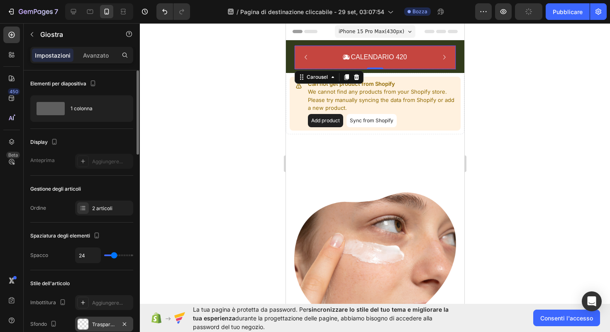
click at [108, 318] on div "Trasparente" at bounding box center [104, 324] width 58 height 15
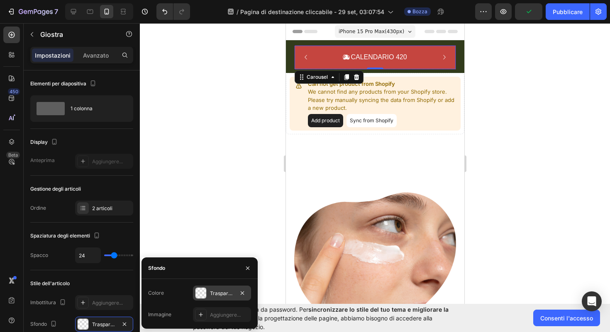
click at [213, 290] on div "Trasparente" at bounding box center [222, 293] width 24 height 7
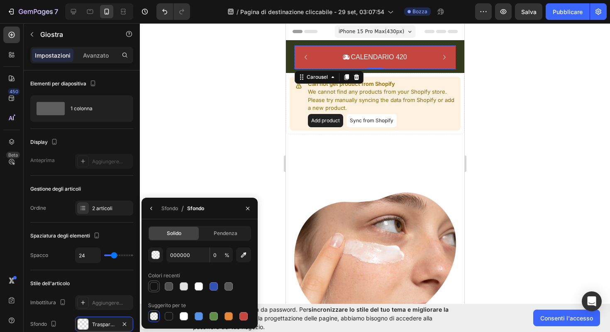
click at [156, 287] on div at bounding box center [154, 287] width 8 height 8
type input "121212"
type input "100"
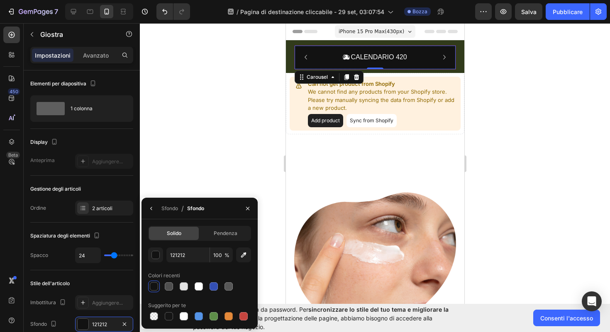
click at [205, 45] on div at bounding box center [375, 177] width 470 height 309
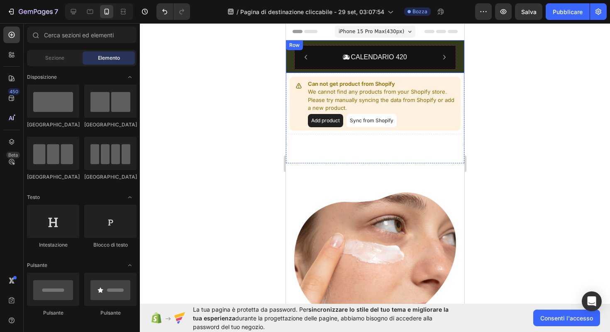
click at [287, 51] on div "Icon CALENDARIO 420 Text Block Row Icon 84,000+ Happy Customer Text Block Row C…" at bounding box center [375, 56] width 178 height 33
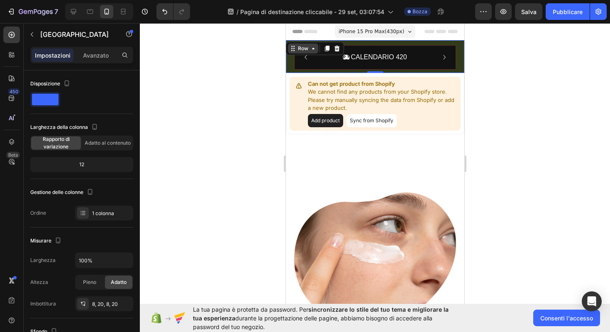
click at [307, 48] on div "Row" at bounding box center [303, 48] width 14 height 7
click at [49, 100] on span at bounding box center [45, 100] width 27 height 12
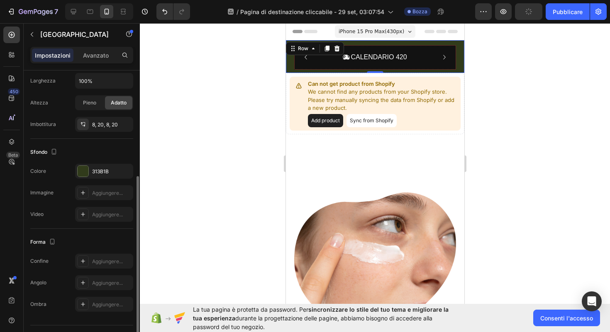
scroll to position [179, 0]
click at [105, 170] on font "313B1B" at bounding box center [100, 172] width 17 height 6
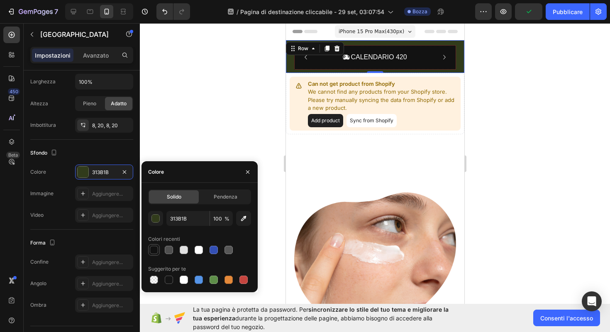
click at [156, 251] on div at bounding box center [154, 250] width 8 height 8
type input "121212"
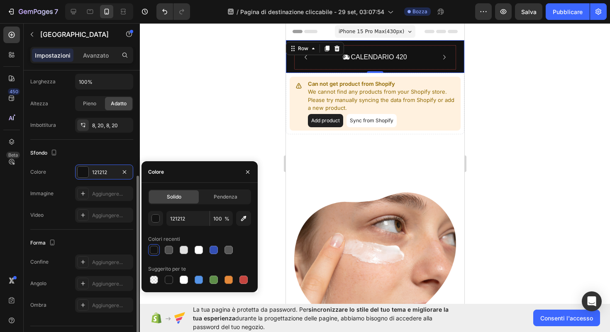
click at [132, 97] on div "Pieno Adatto" at bounding box center [104, 103] width 58 height 15
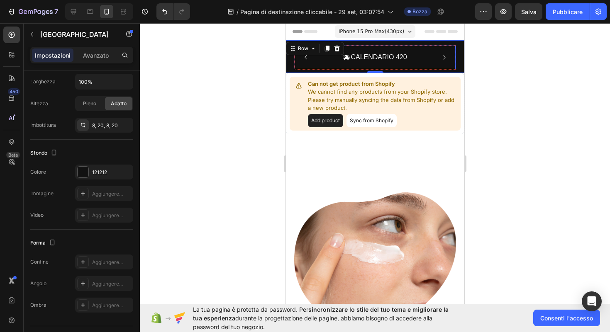
click at [437, 58] on div "Icon CALENDARIO 420 Text Block Row" at bounding box center [374, 58] width 161 height 24
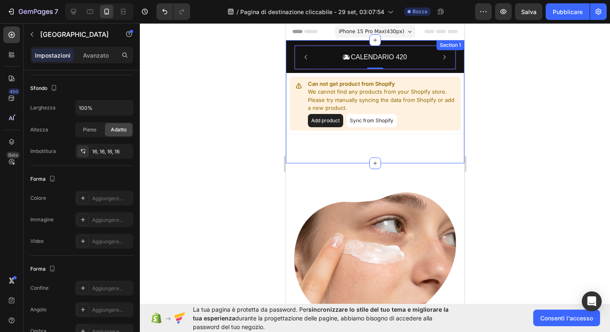
click at [410, 160] on div "Icon CALENDARIO 420 Text Block Row 0 Icon 84,000+ Happy Customer Text Block Row…" at bounding box center [375, 101] width 178 height 123
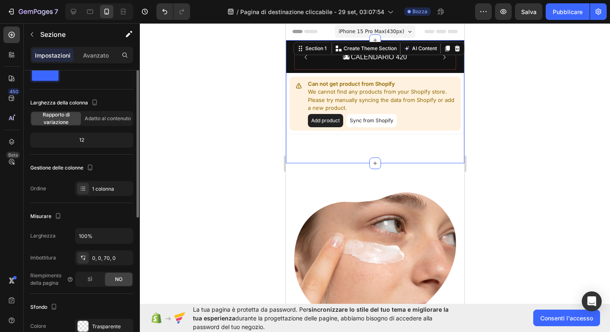
scroll to position [32, 0]
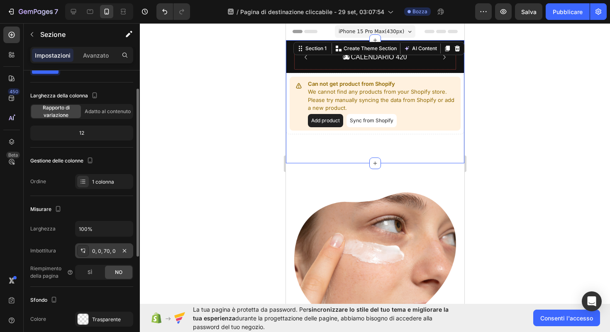
click at [84, 250] on icon at bounding box center [83, 251] width 7 height 7
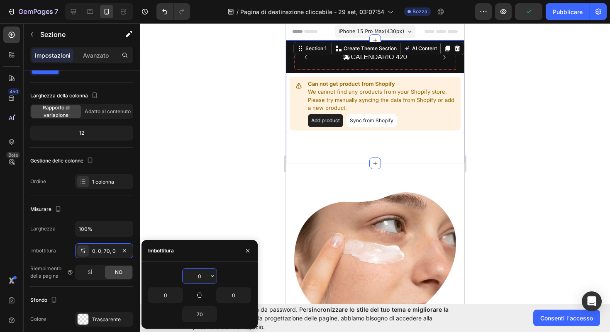
click at [196, 278] on input "0" at bounding box center [200, 276] width 34 height 15
click at [202, 314] on input "70" at bounding box center [200, 314] width 34 height 15
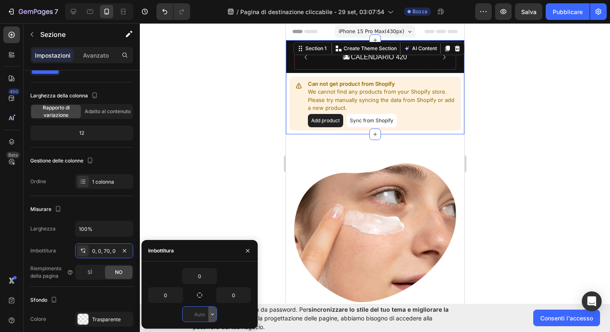
type input "0"
click at [177, 207] on div at bounding box center [375, 177] width 470 height 309
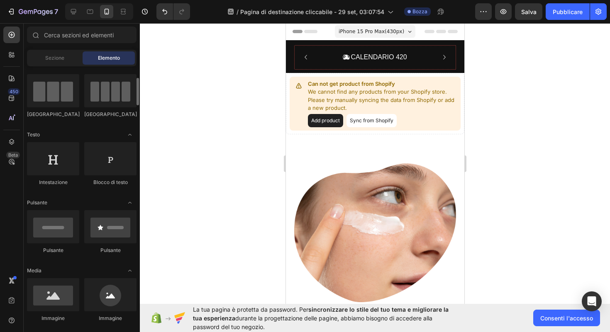
scroll to position [68, 0]
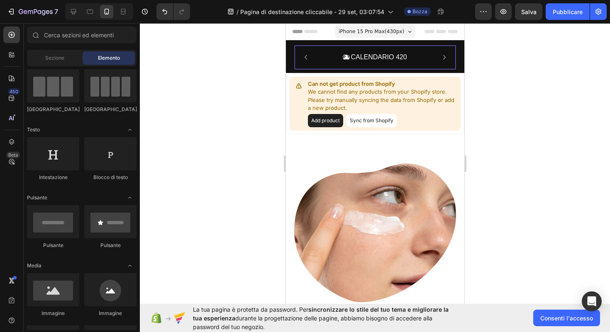
click at [397, 64] on div "Icon CALENDARIO 420 Text Block Row" at bounding box center [374, 58] width 161 height 24
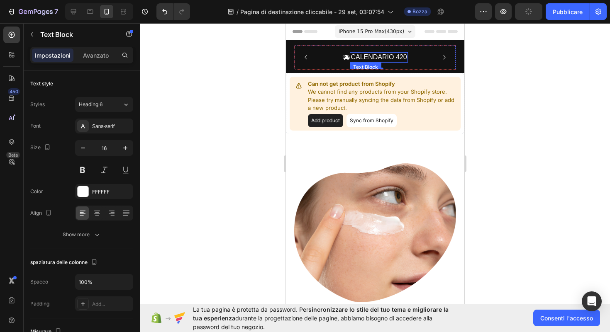
click at [370, 66] on div "Text Block" at bounding box center [365, 67] width 28 height 7
click at [327, 62] on div "Icon CALENDARIO 420 Text Block Row 2 cols Carousel Row 1 col 0 Row" at bounding box center [374, 58] width 161 height 24
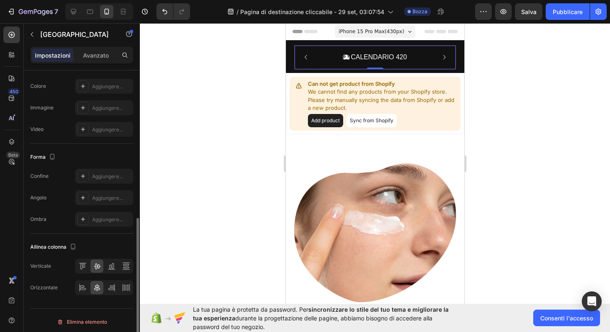
scroll to position [294, 0]
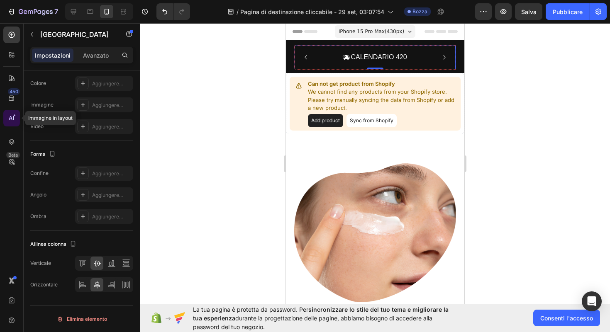
click at [11, 119] on icon at bounding box center [11, 118] width 4 height 4
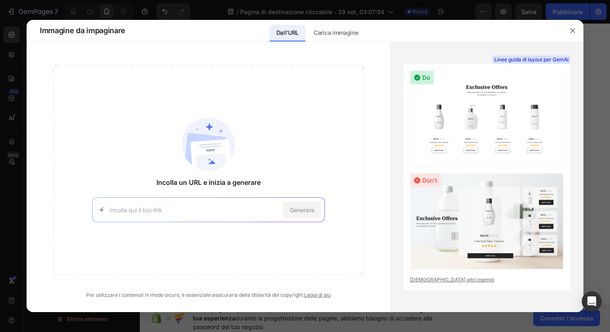
click at [179, 212] on input at bounding box center [195, 210] width 170 height 9
click at [460, 211] on img at bounding box center [487, 222] width 154 height 96
click at [457, 139] on img at bounding box center [487, 119] width 154 height 96
click at [337, 35] on font "Carica immagine" at bounding box center [336, 32] width 44 height 7
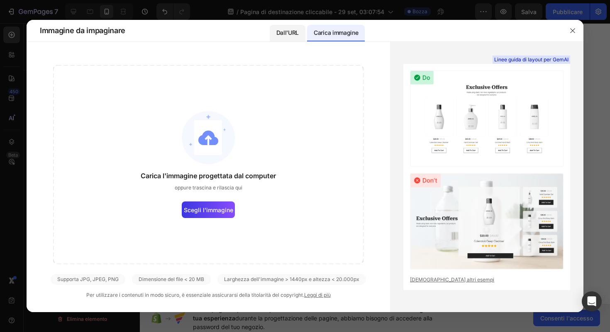
click at [301, 28] on div "Dall'URL" at bounding box center [288, 33] width 36 height 17
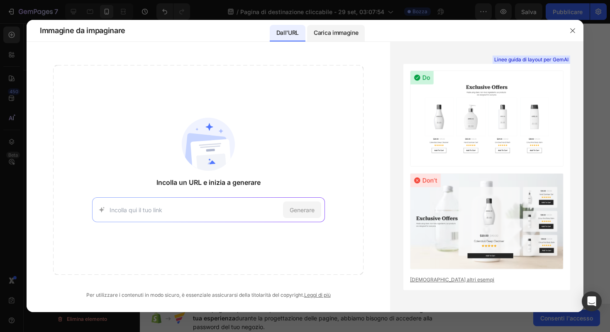
click at [336, 39] on div "Carica immagine" at bounding box center [336, 33] width 58 height 17
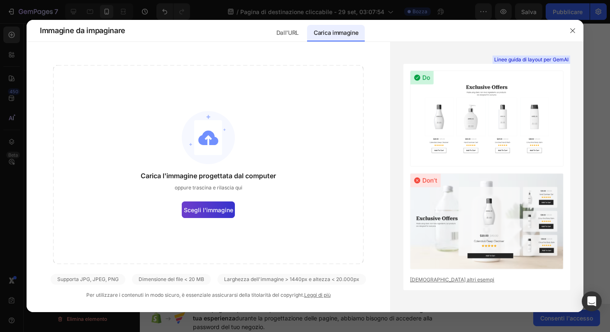
click at [226, 214] on span "Scegli l'immagine" at bounding box center [208, 210] width 49 height 9
click at [0, 0] on input "Scegli l'immagine" at bounding box center [0, 0] width 0 height 0
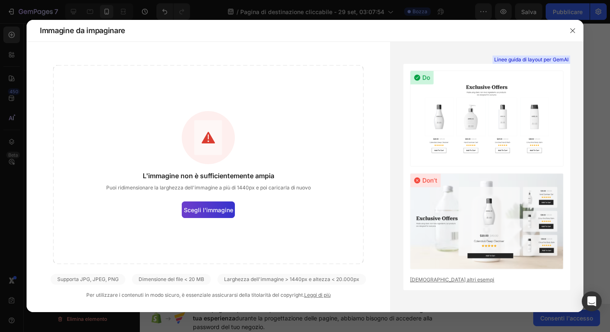
click at [204, 203] on label "Scegli l'immagine" at bounding box center [208, 210] width 53 height 17
click at [0, 0] on input "Scegli l'immagine" at bounding box center [0, 0] width 0 height 0
click at [578, 32] on button "button" at bounding box center [572, 30] width 13 height 13
